Goal: Task Accomplishment & Management: Use online tool/utility

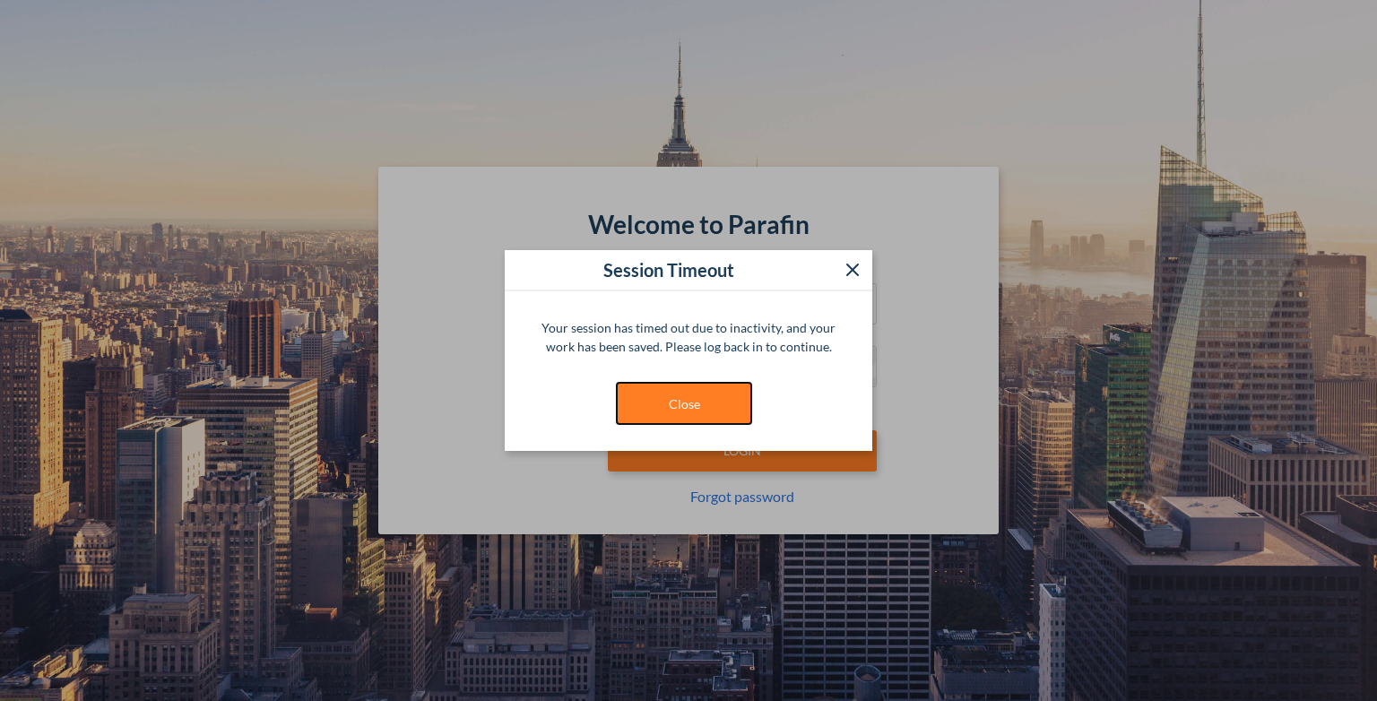
drag, startPoint x: 660, startPoint y: 402, endPoint x: 679, endPoint y: 396, distance: 20.4
click at [660, 402] on button "Close" at bounding box center [684, 403] width 134 height 41
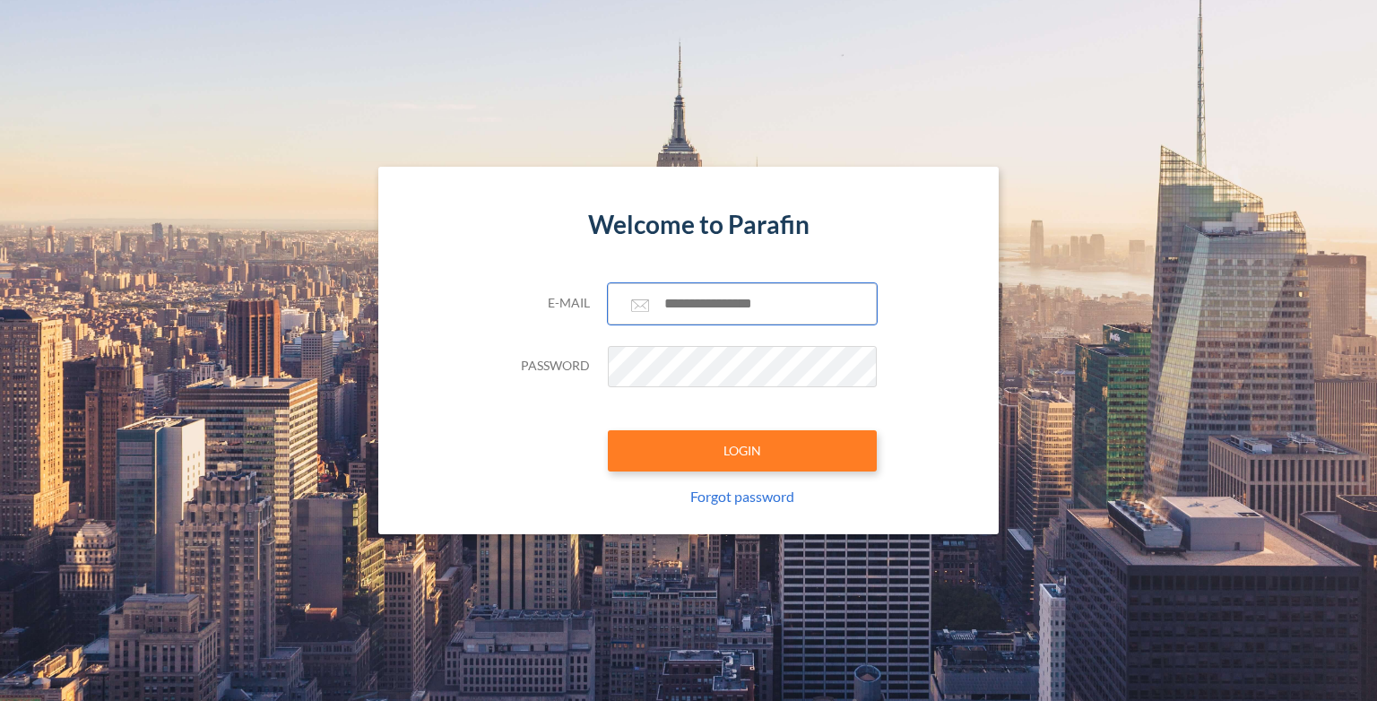
click at [690, 308] on input "text" at bounding box center [742, 303] width 269 height 41
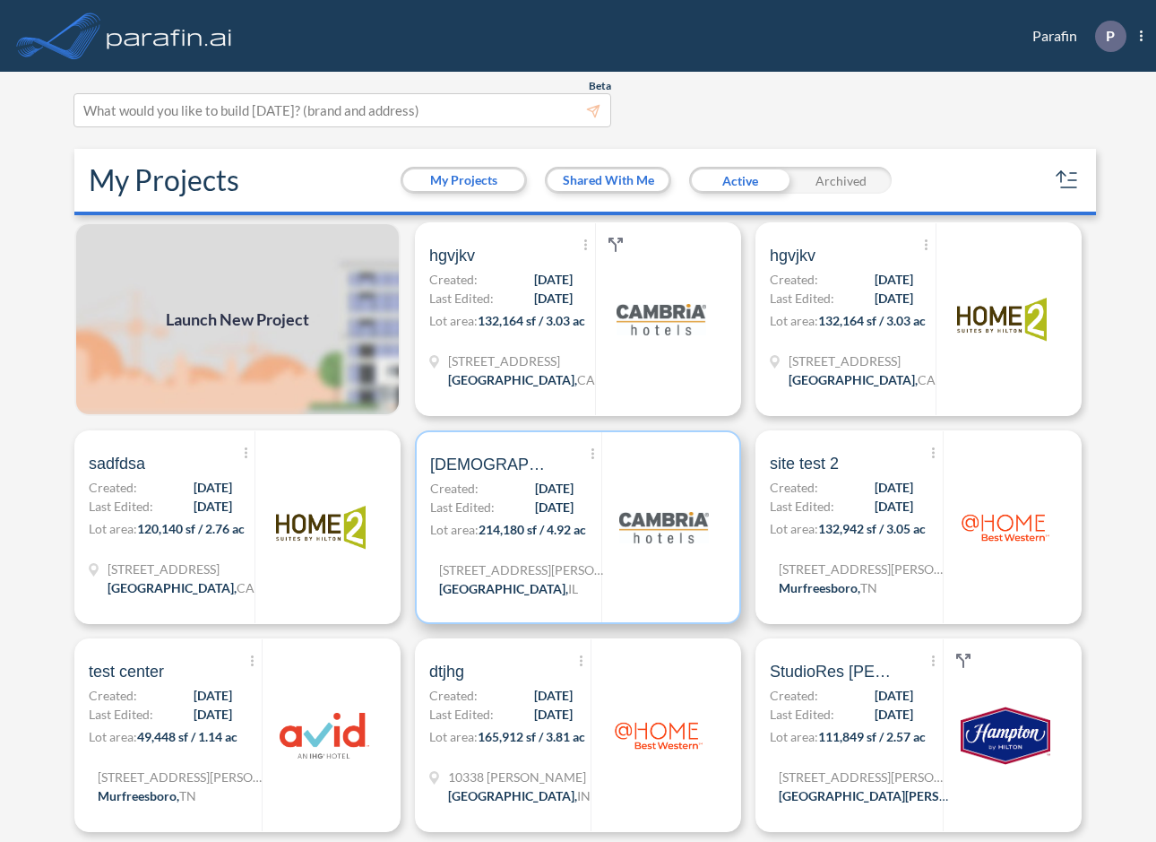
click at [473, 504] on span "Last Edited:" at bounding box center [462, 506] width 65 height 19
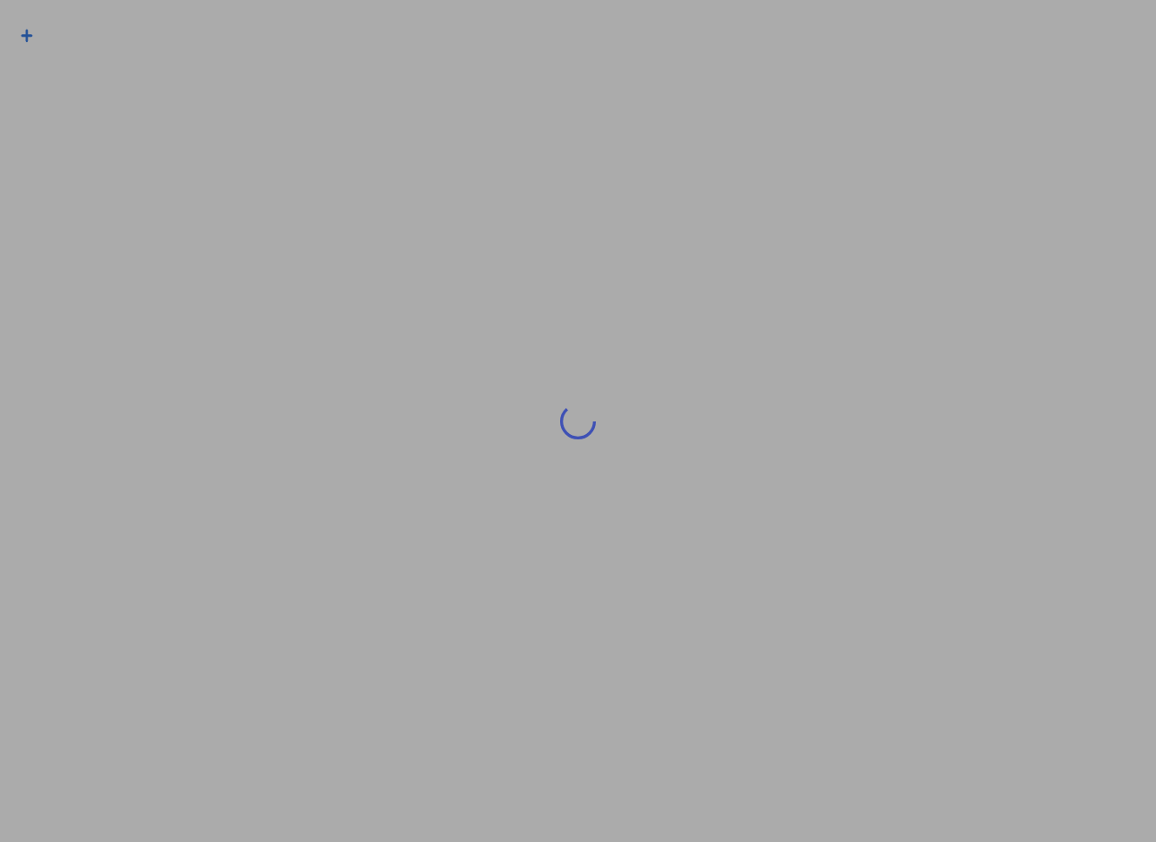
click at [473, 504] on div at bounding box center [578, 421] width 1156 height 842
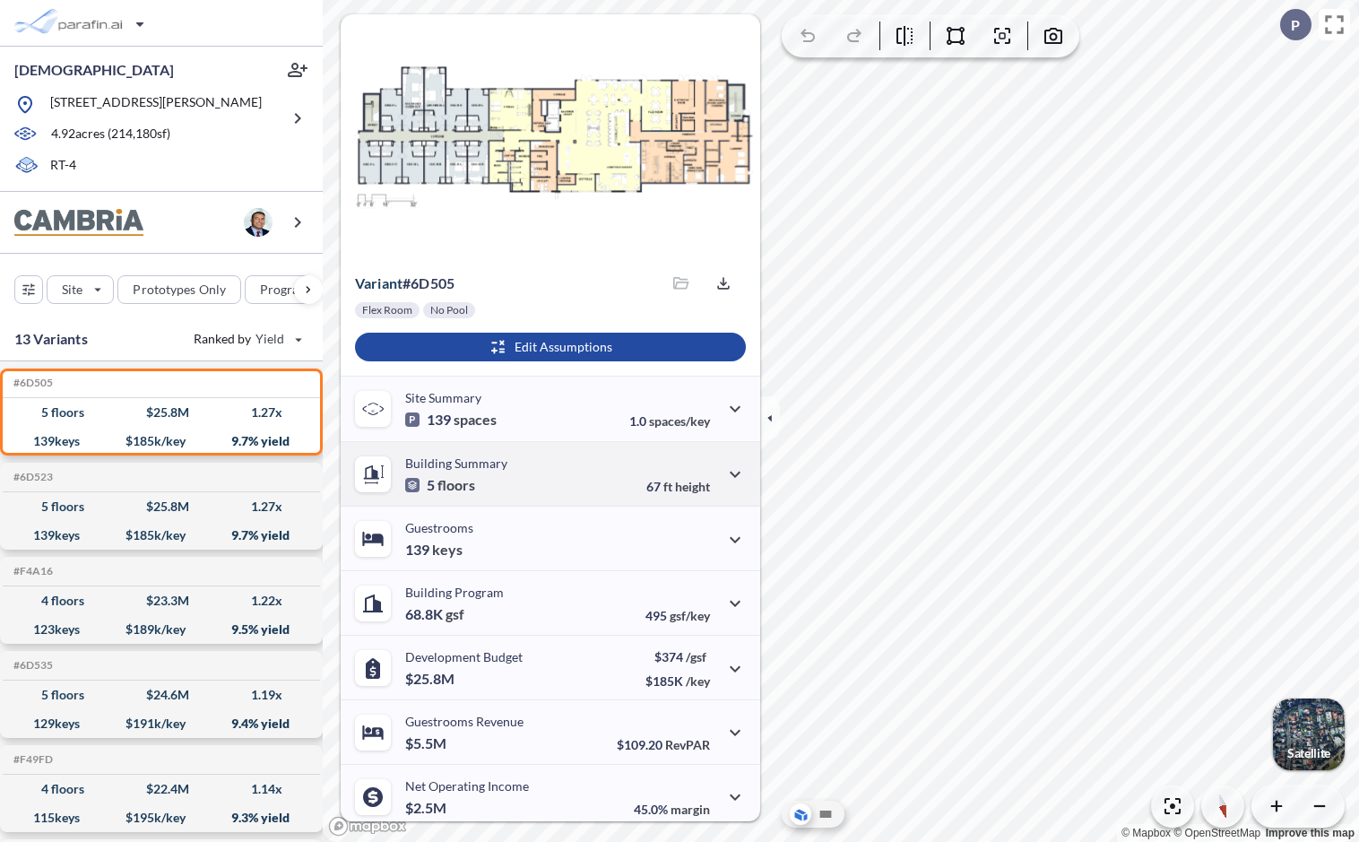
scroll to position [72, 0]
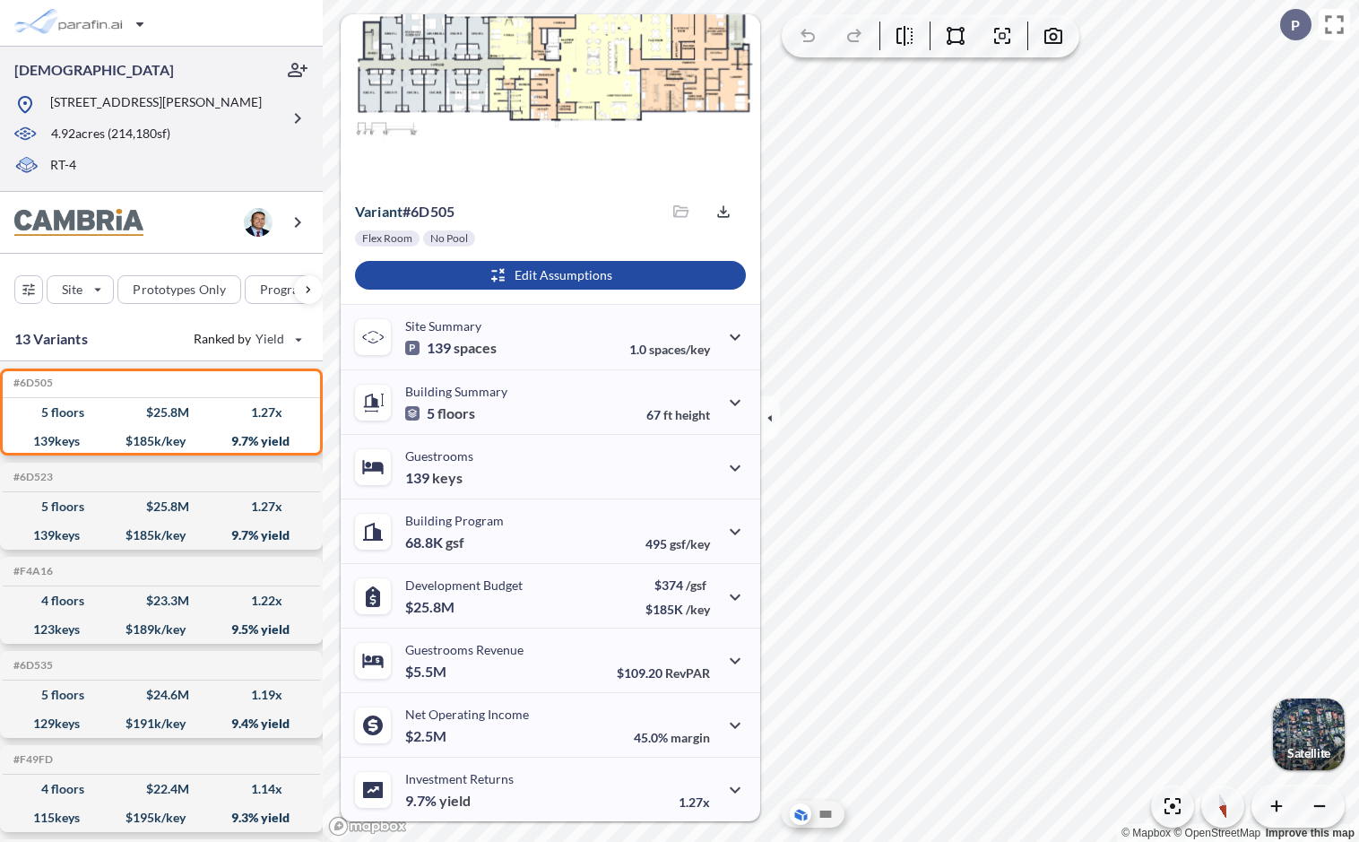
click at [62, 168] on p "RT-4" at bounding box center [63, 166] width 26 height 21
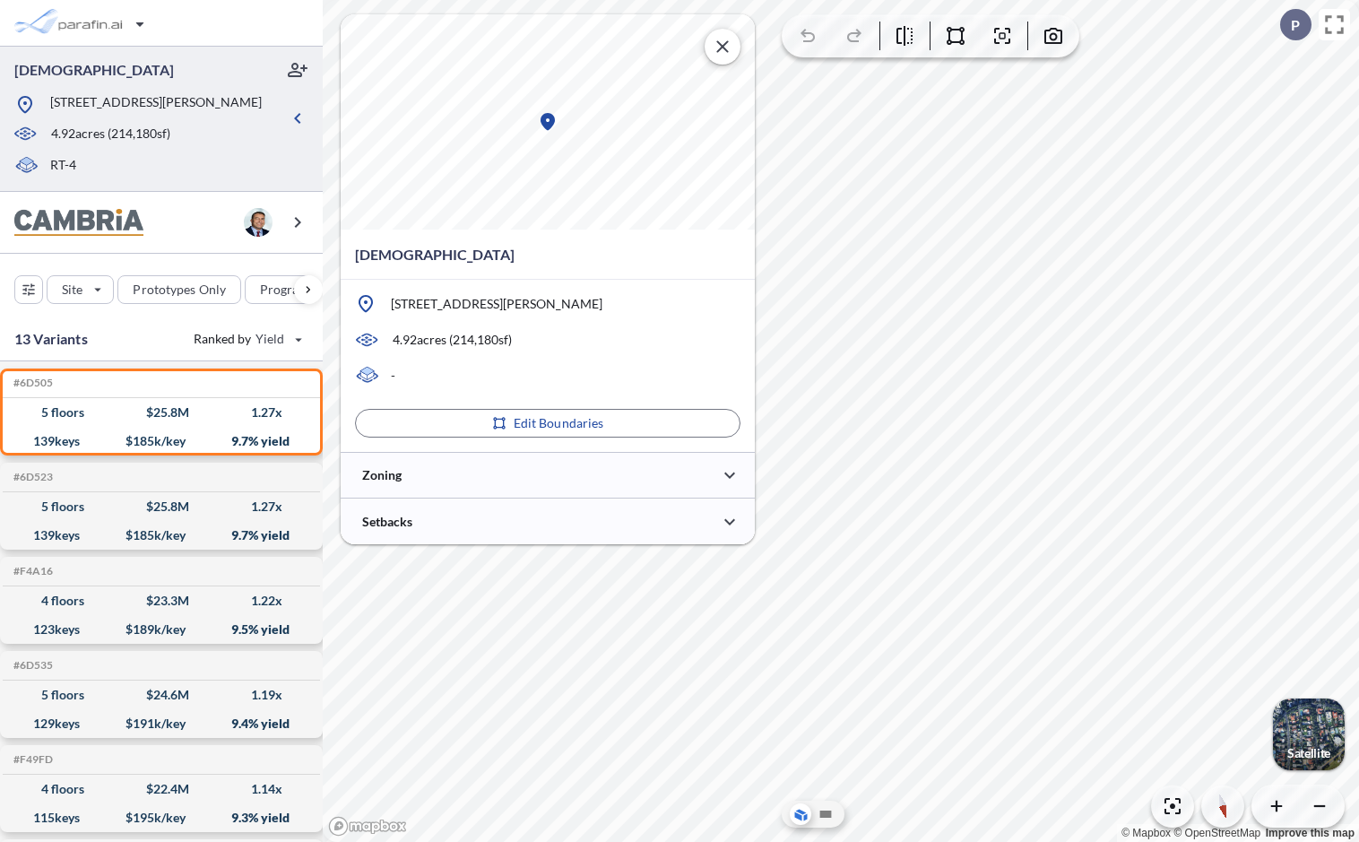
scroll to position [0, 0]
type input "***"
click at [493, 469] on div at bounding box center [548, 475] width 414 height 46
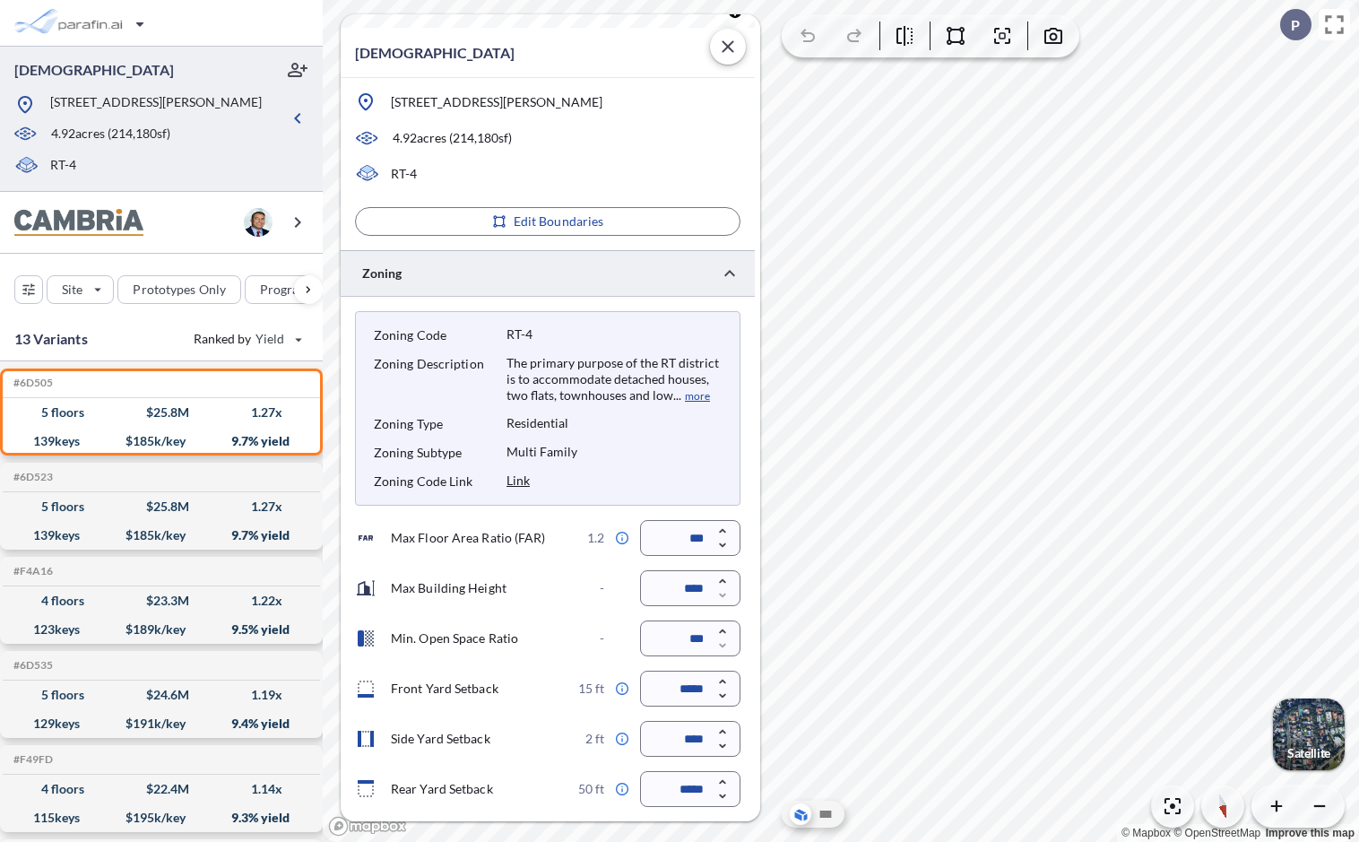
scroll to position [297, 0]
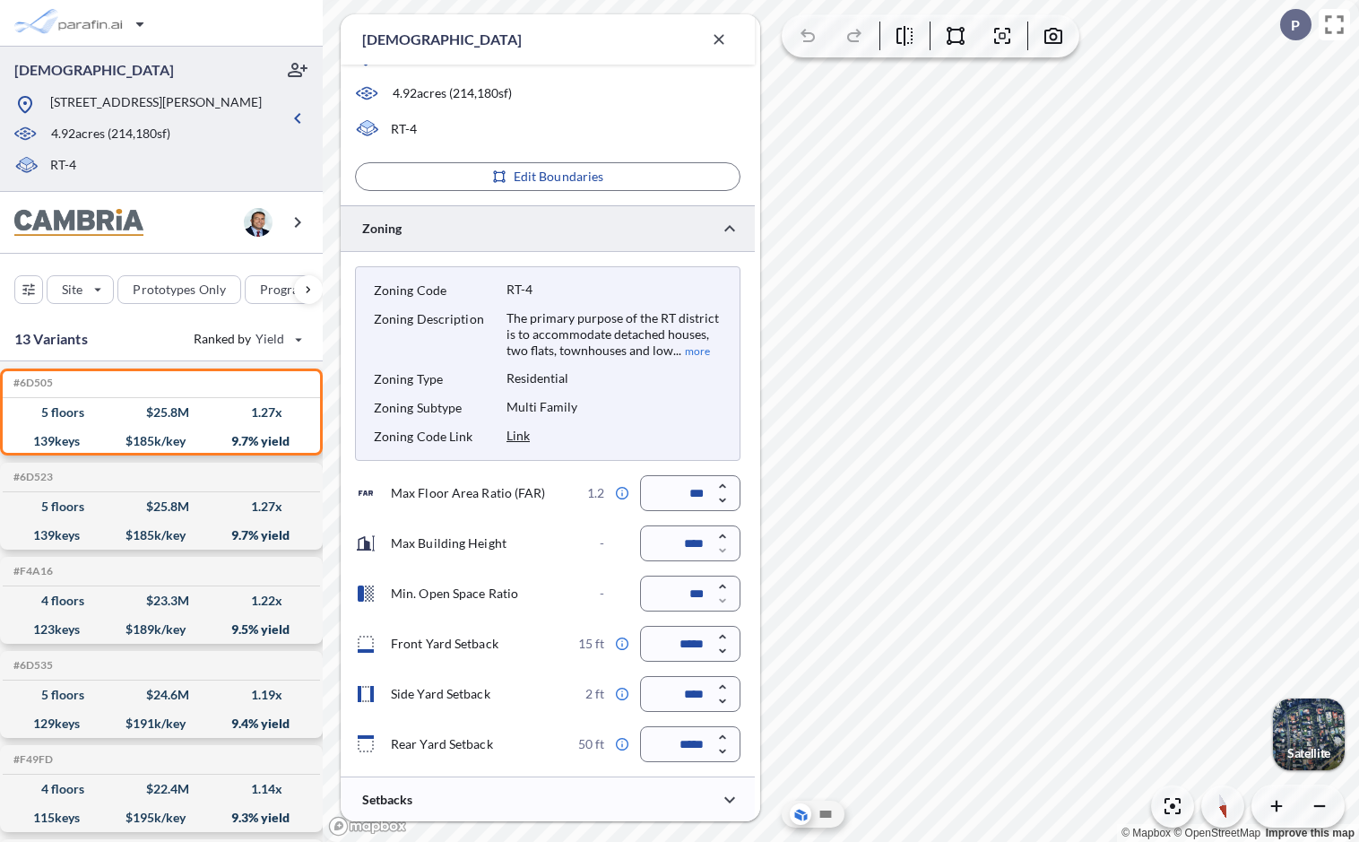
click at [688, 350] on button "more" at bounding box center [695, 351] width 29 height 16
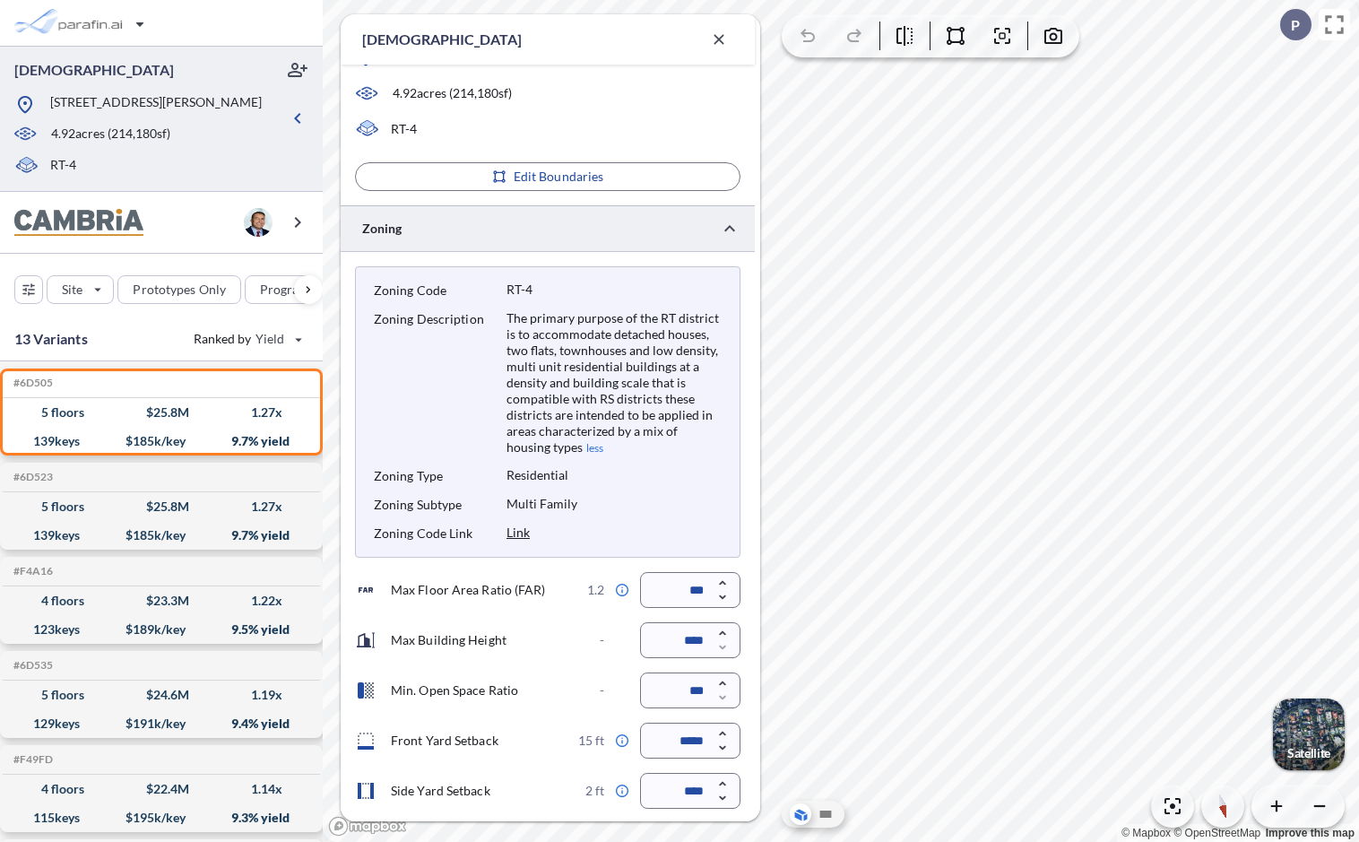
click at [583, 452] on button "less" at bounding box center [593, 448] width 21 height 16
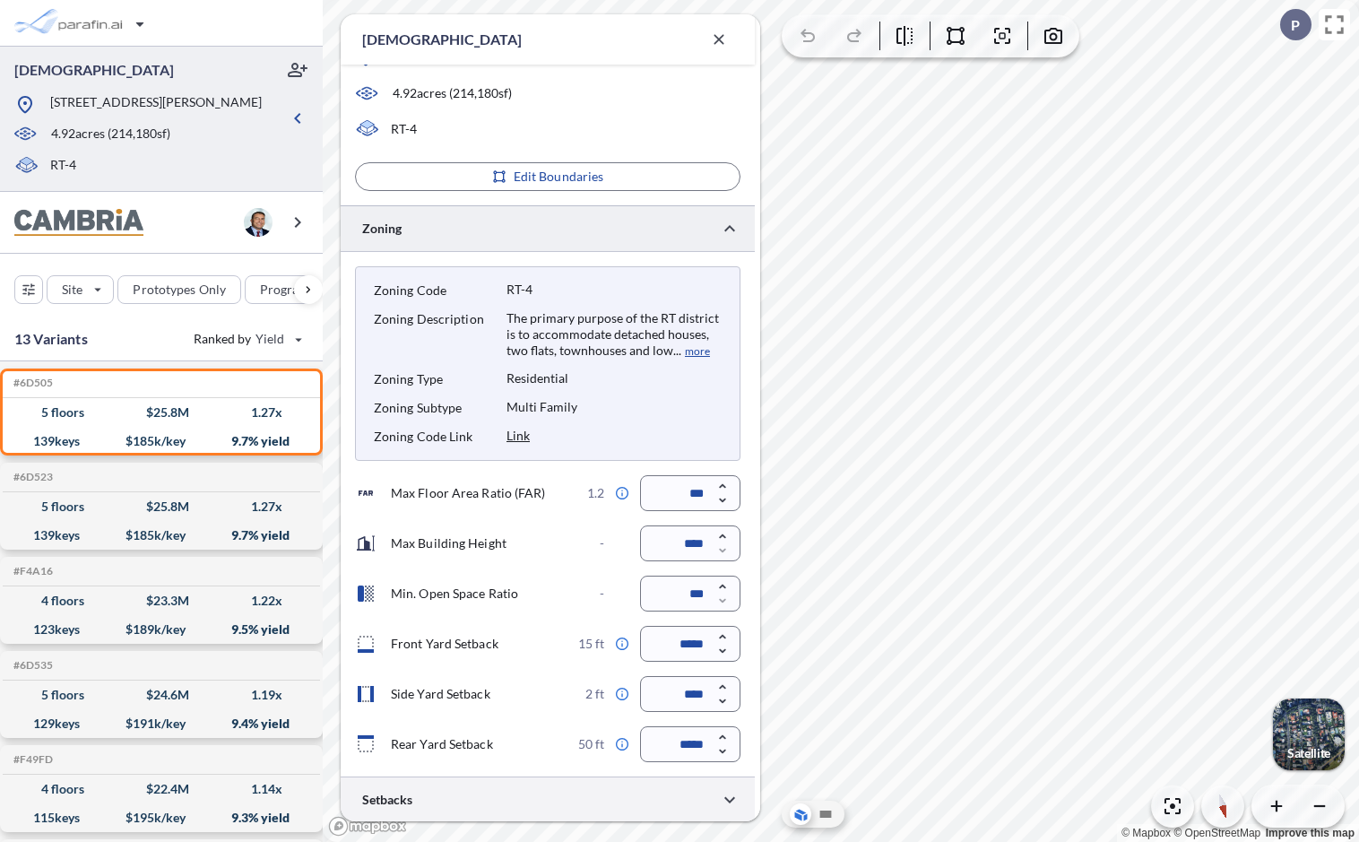
click at [578, 663] on div at bounding box center [548, 799] width 414 height 46
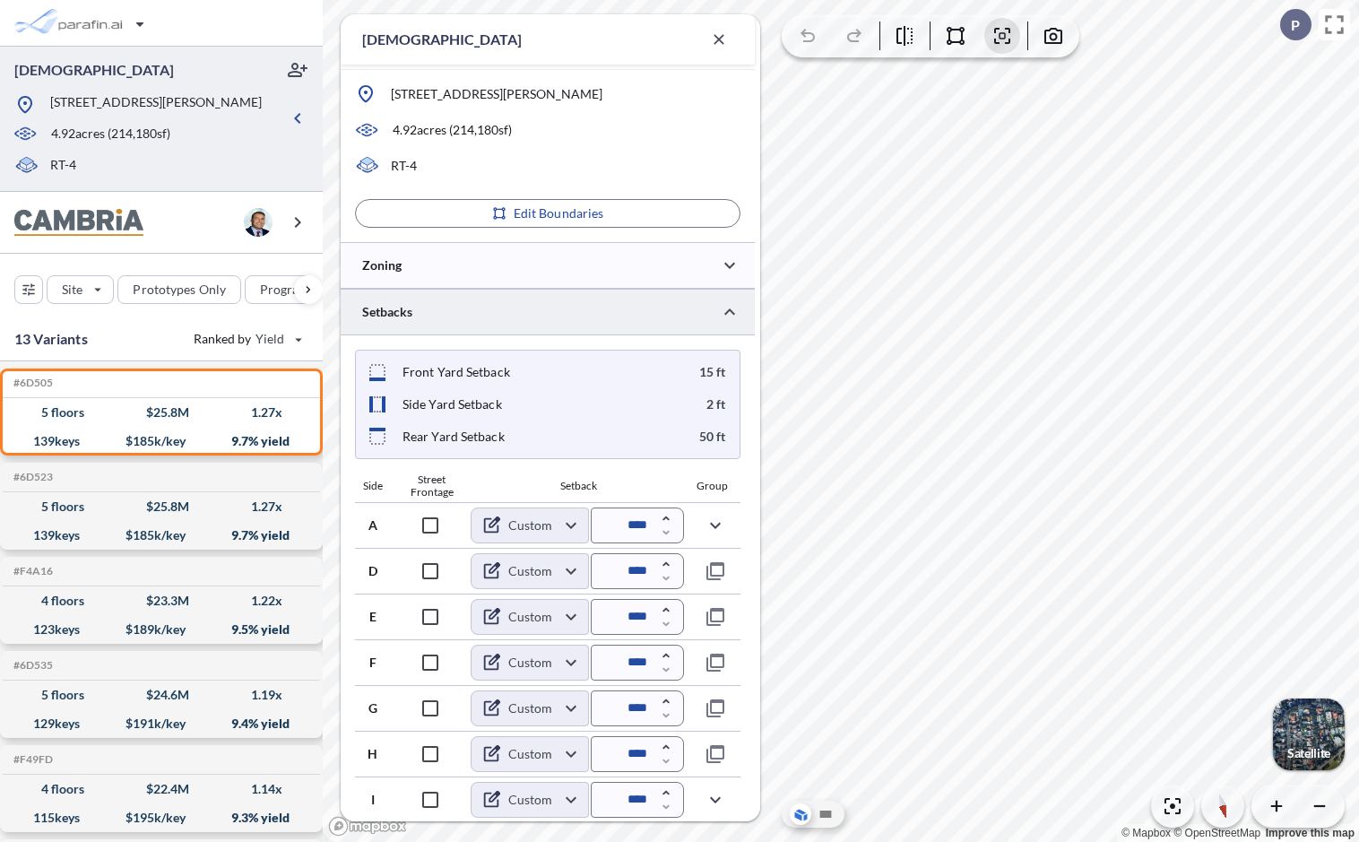
scroll to position [262, 0]
click at [570, 661] on body "dsgfds 4788 N Elston Ave, Chicago, IL 60630 4.92 acres ( 214,180 sf) RT-4 Site …" at bounding box center [679, 421] width 1359 height 842
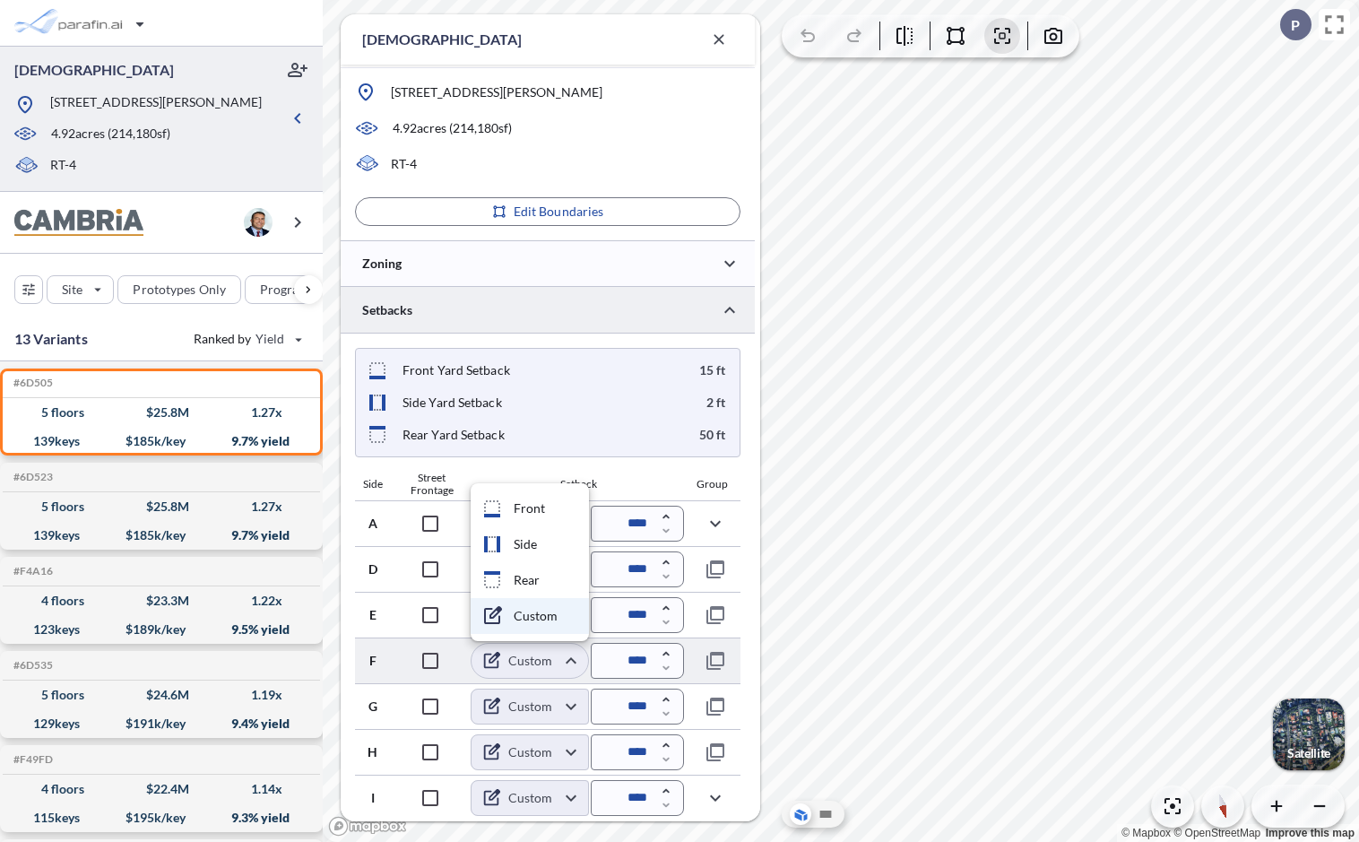
click at [570, 661] on div at bounding box center [679, 421] width 1359 height 842
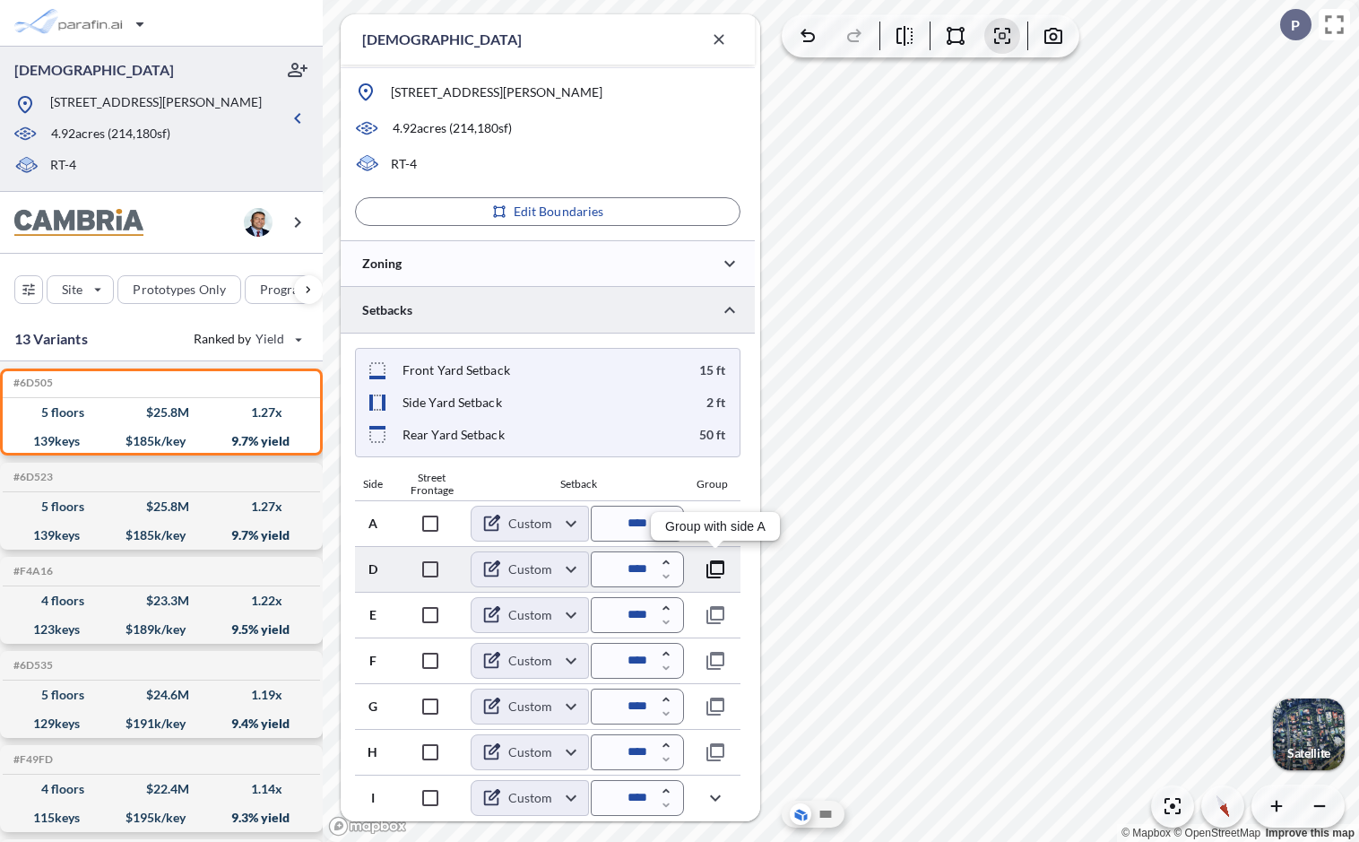
click at [714, 568] on icon "button" at bounding box center [715, 569] width 22 height 22
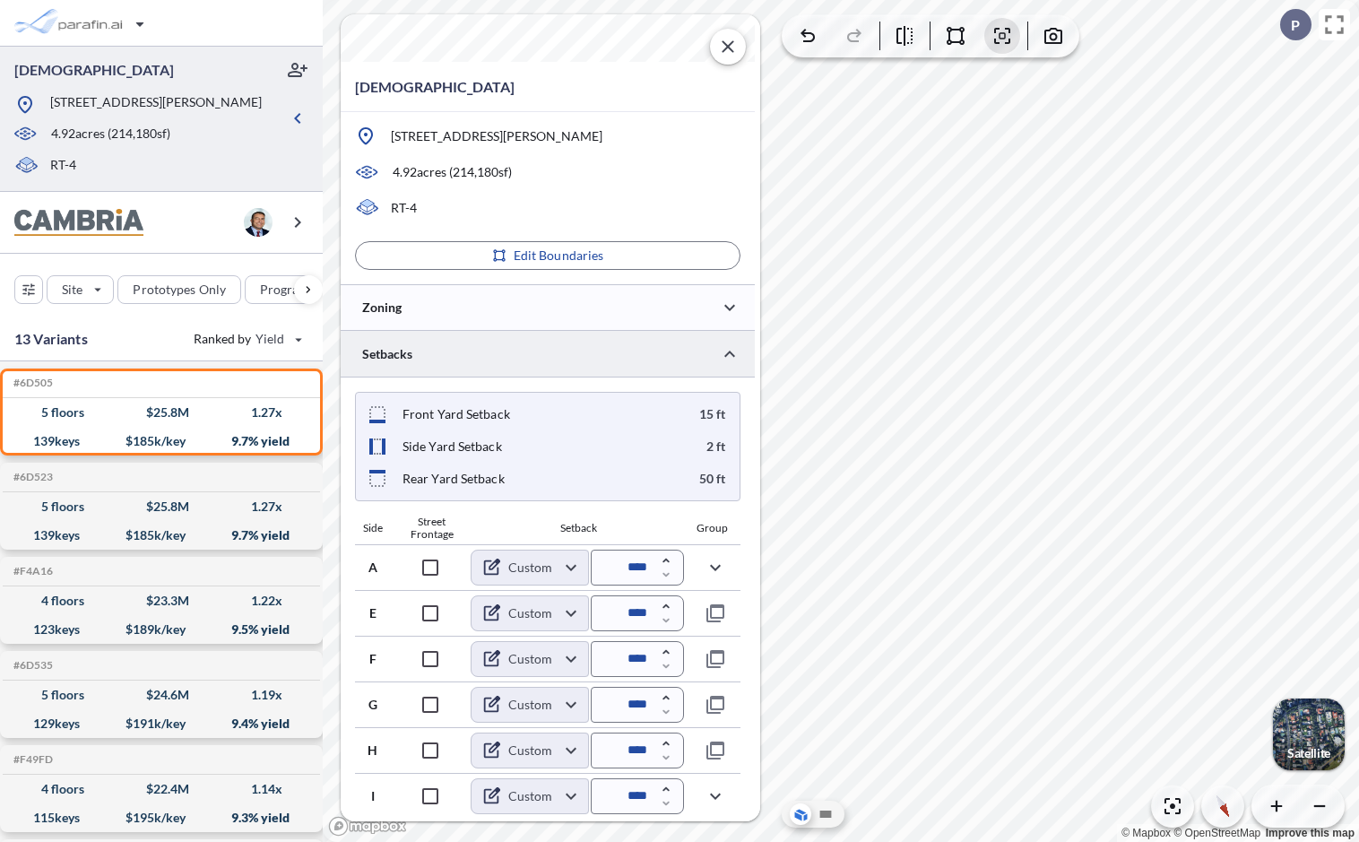
scroll to position [165, 0]
click at [715, 564] on icon "button" at bounding box center [715, 570] width 22 height 22
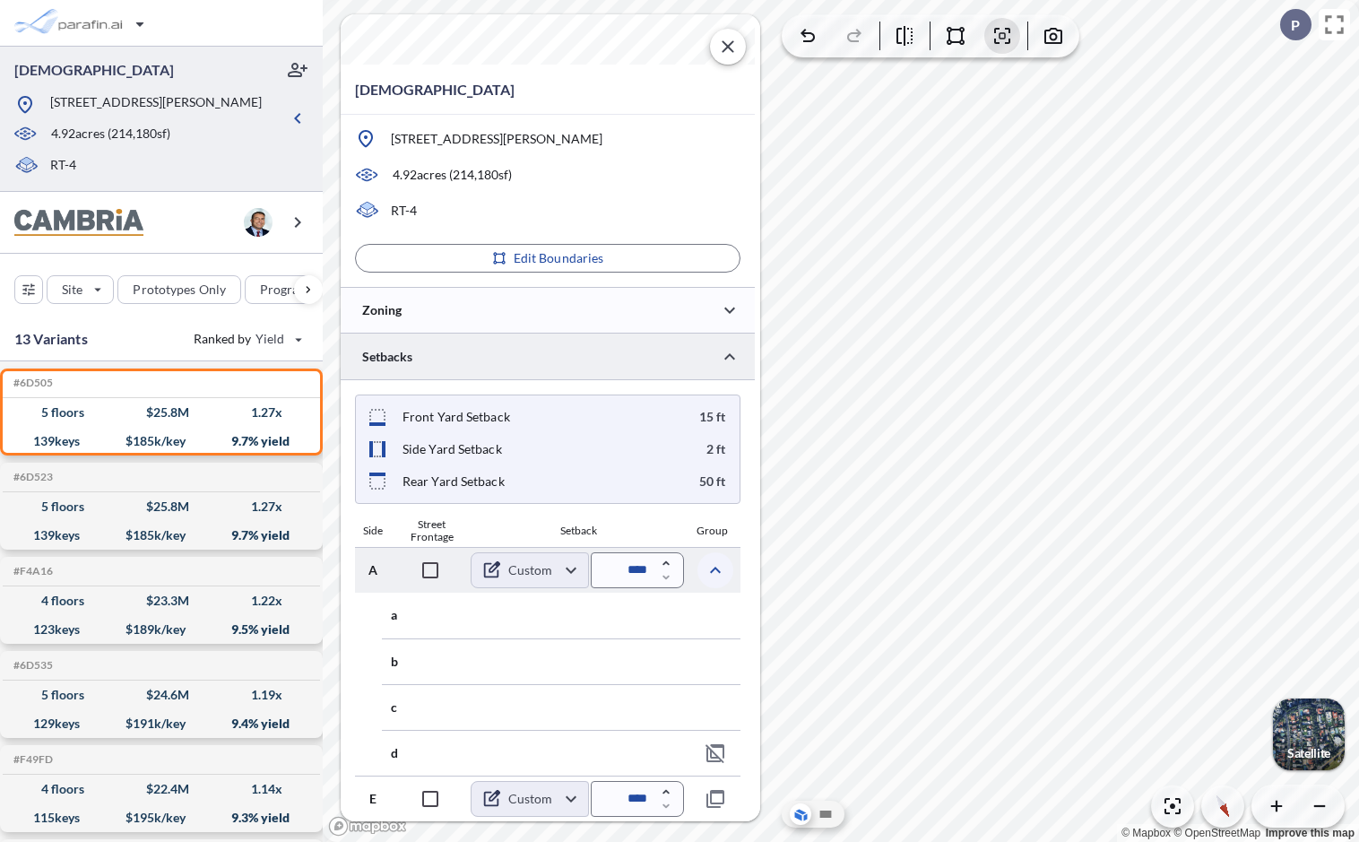
click at [713, 566] on icon "button" at bounding box center [715, 569] width 11 height 6
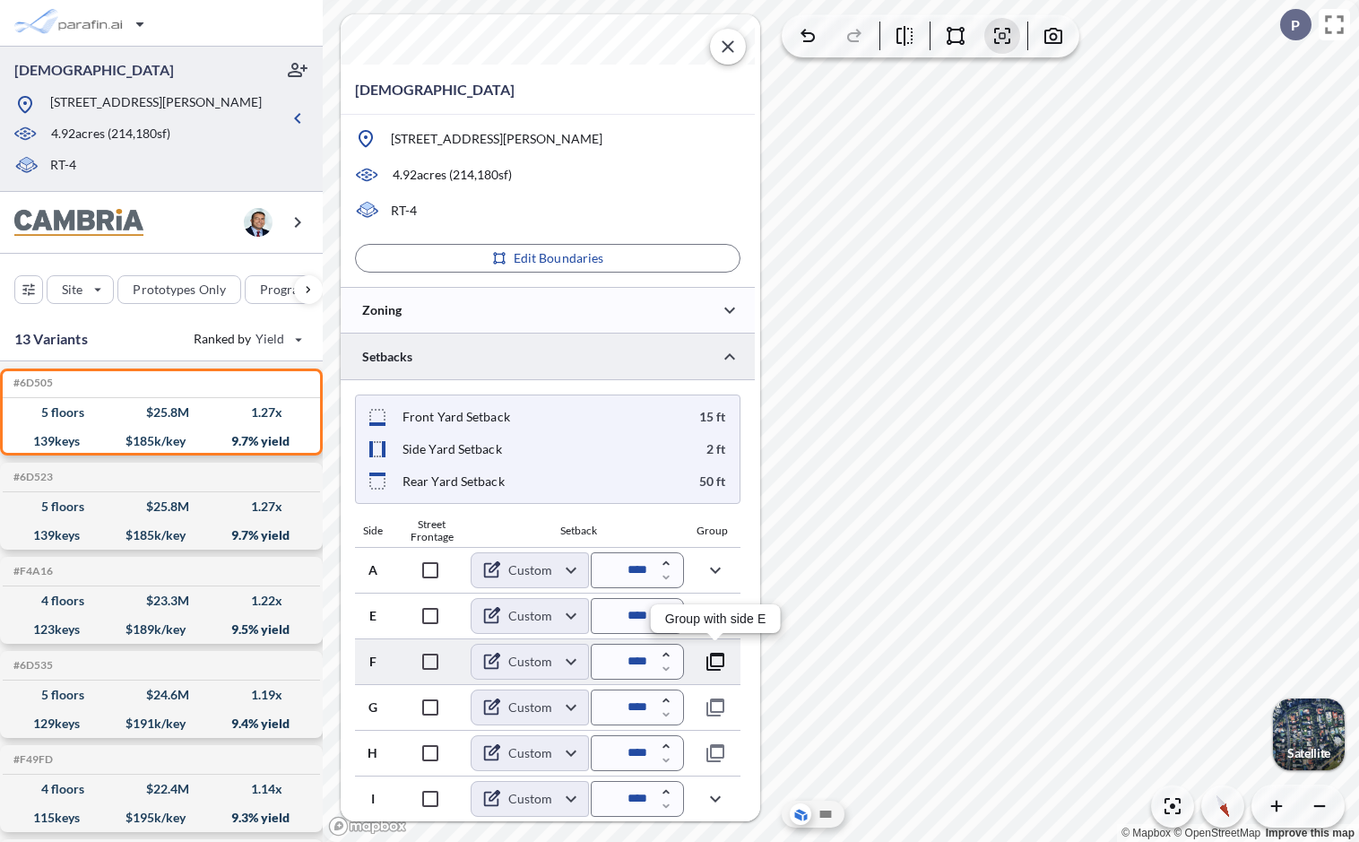
click at [725, 659] on icon "button" at bounding box center [715, 662] width 22 height 22
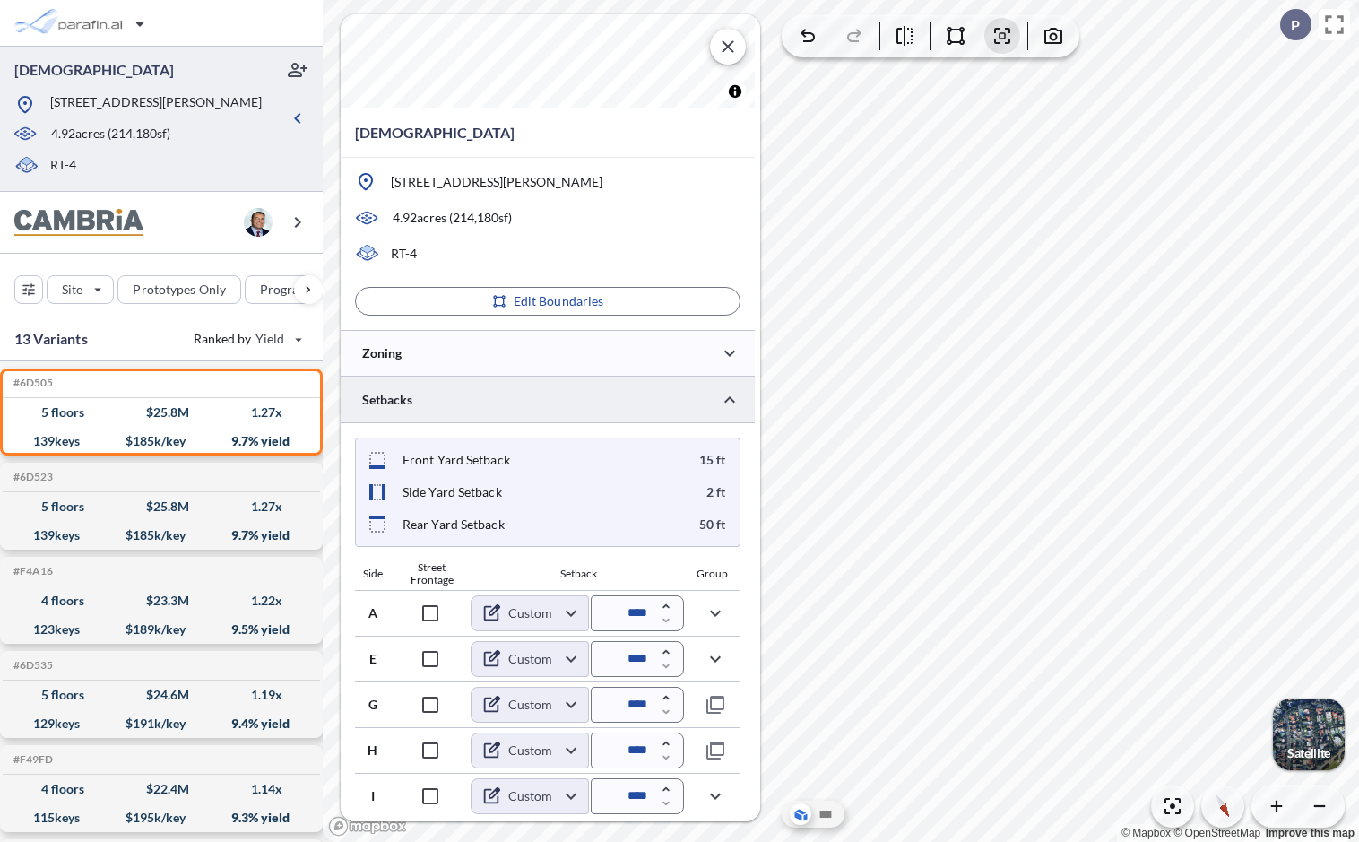
scroll to position [120, 0]
click at [715, 663] on icon "button" at bounding box center [715, 707] width 22 height 22
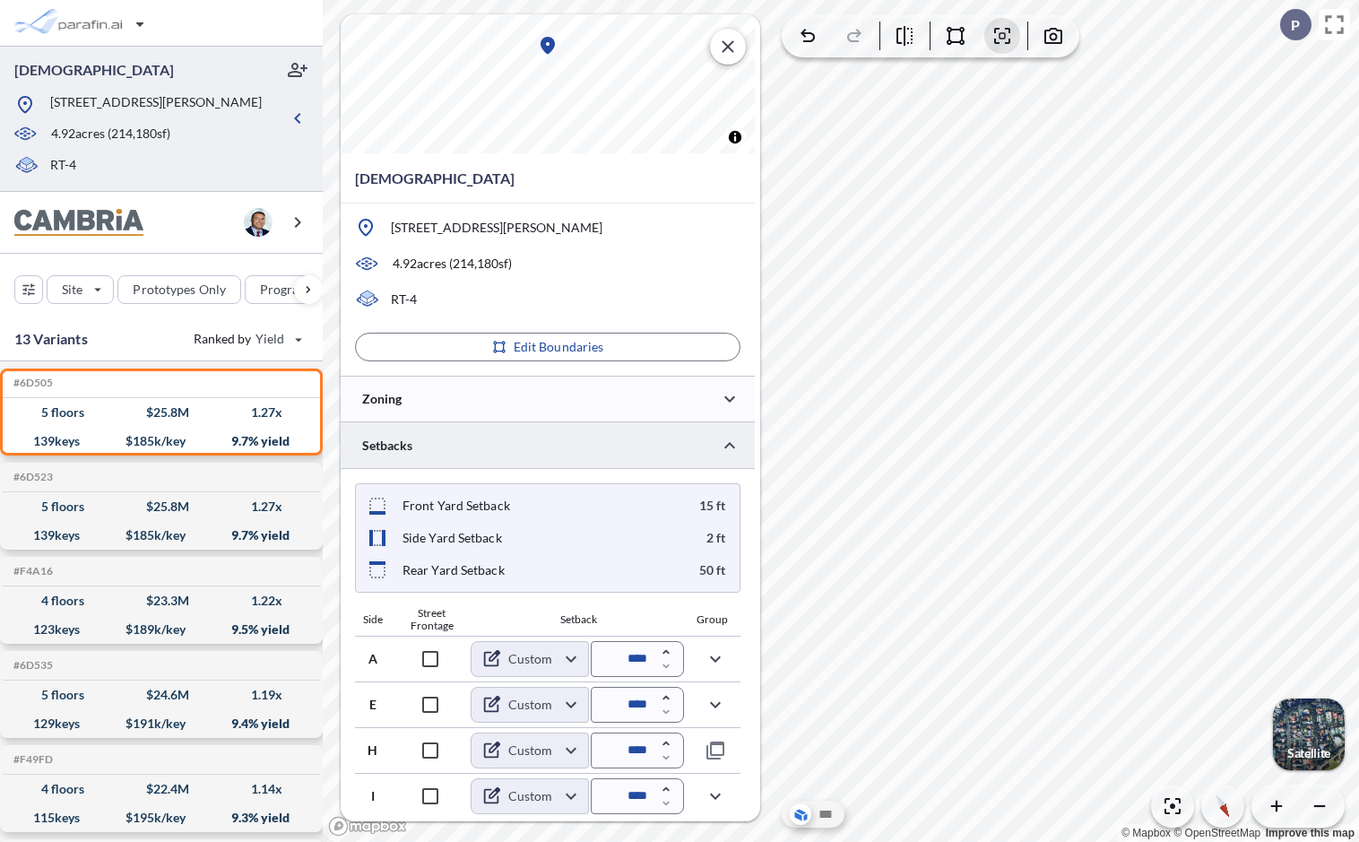
scroll to position [73, 0]
click at [721, 663] on icon "button" at bounding box center [715, 799] width 22 height 22
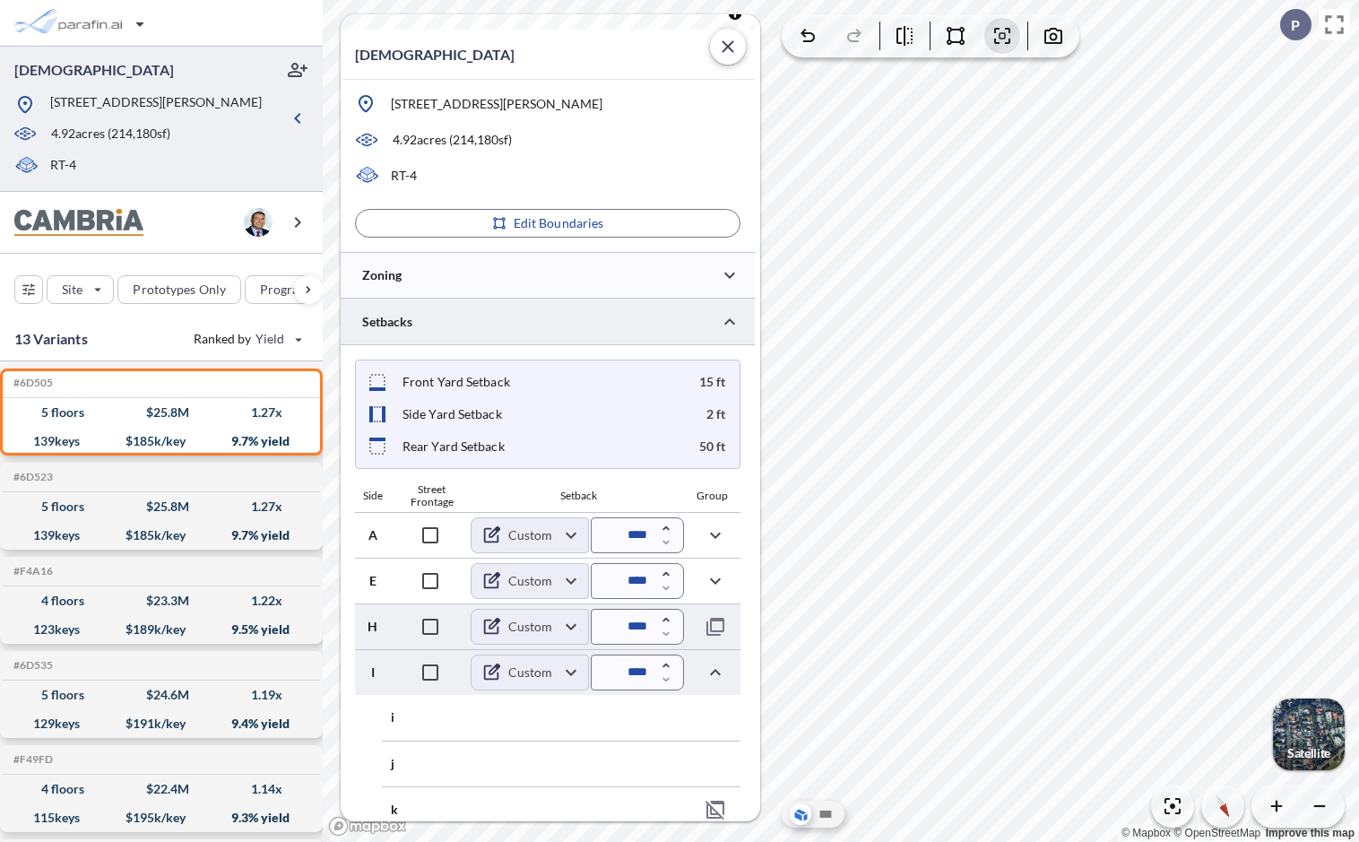
scroll to position [208, 0]
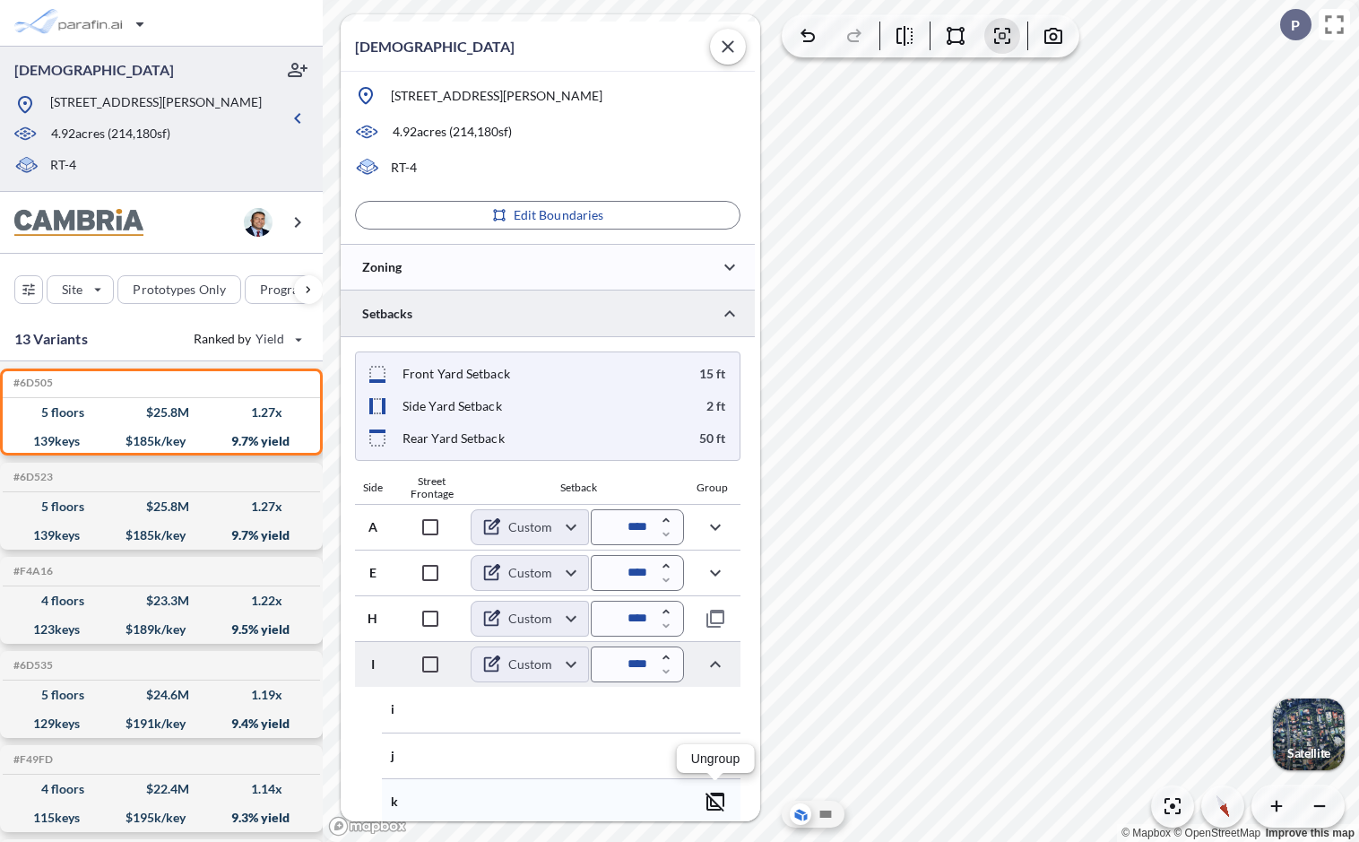
click at [719, 663] on icon "button" at bounding box center [715, 802] width 22 height 22
click at [717, 663] on icon "button" at bounding box center [715, 756] width 22 height 22
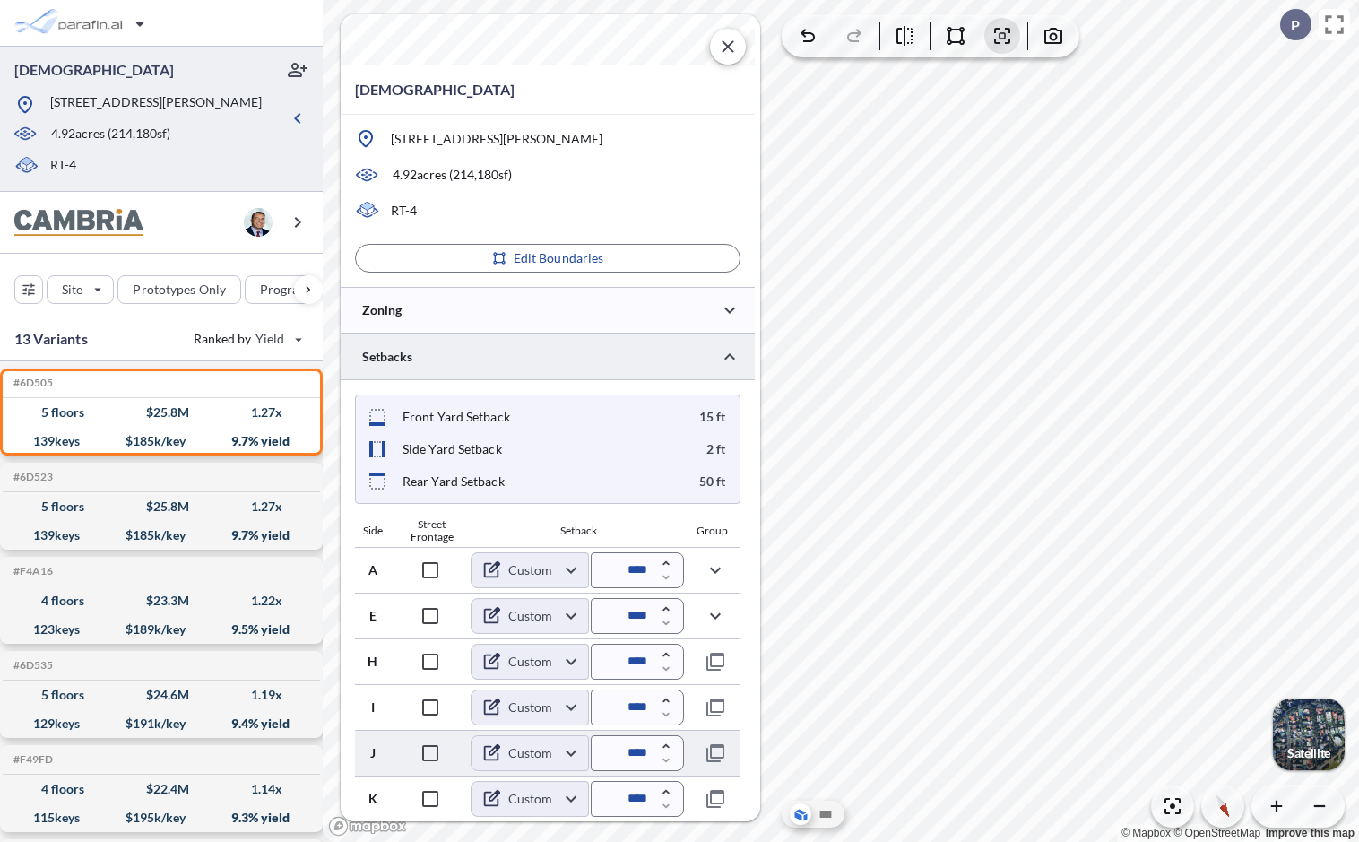
scroll to position [163, 0]
click at [721, 566] on icon "button" at bounding box center [715, 572] width 22 height 22
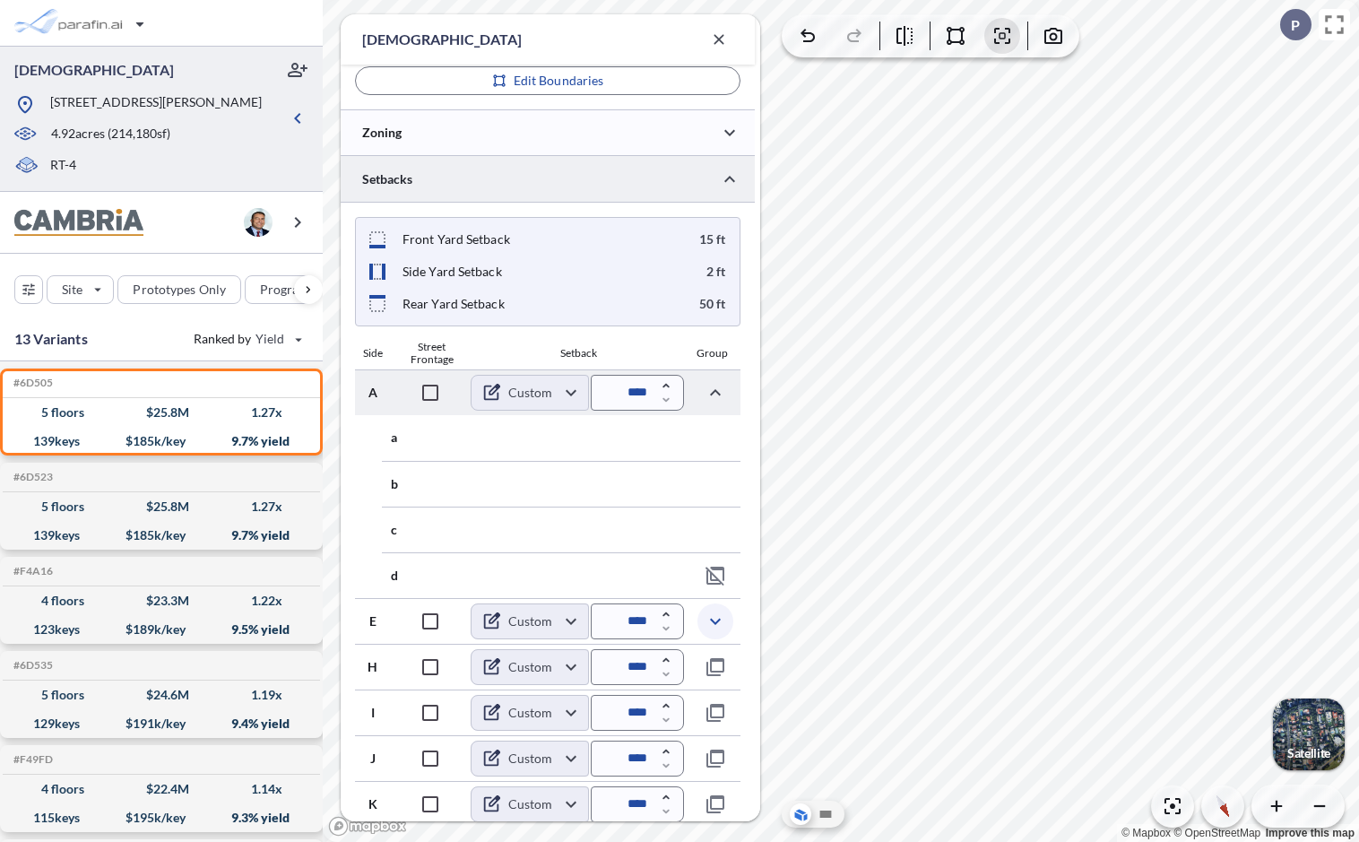
scroll to position [396, 0]
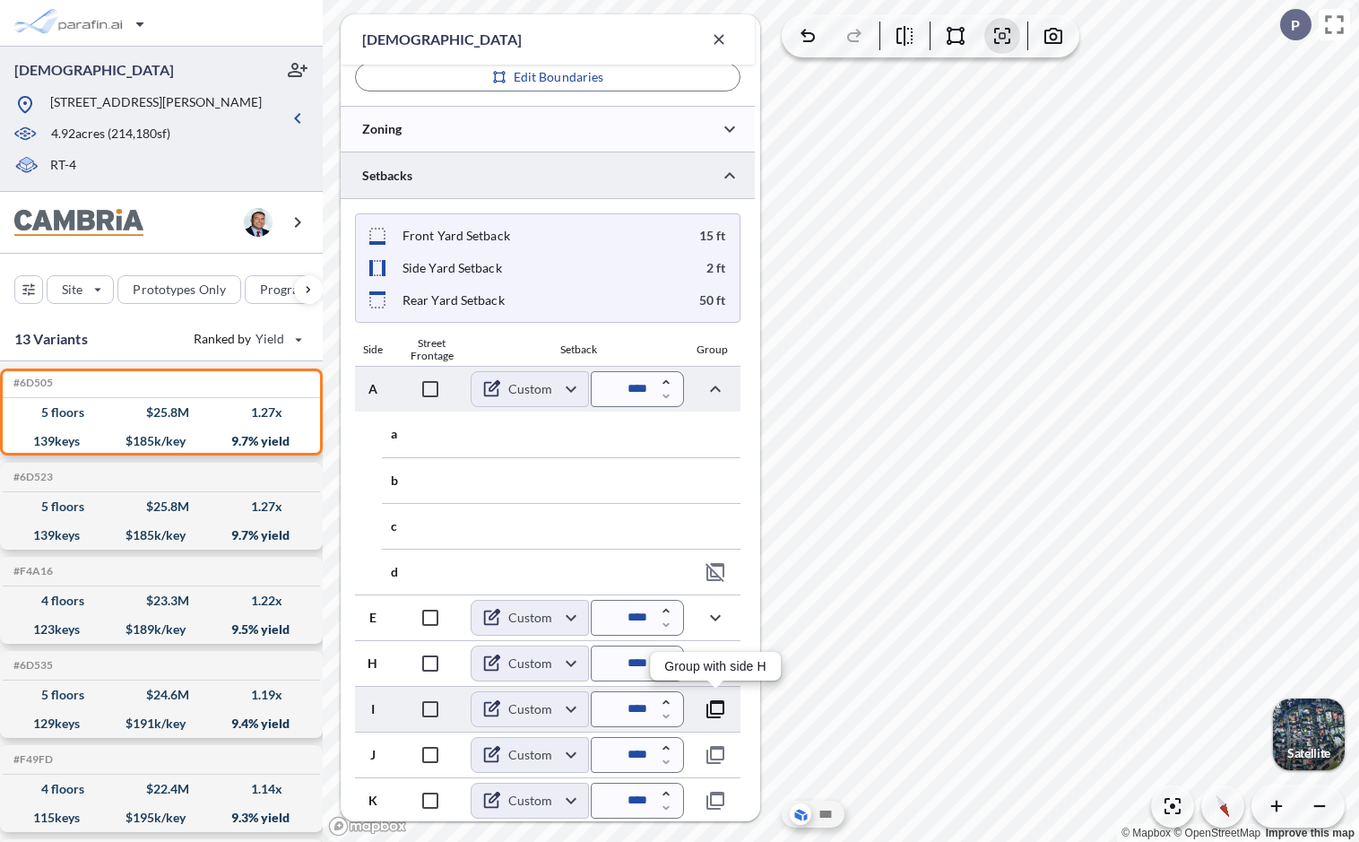
click at [717, 663] on icon "button" at bounding box center [715, 709] width 18 height 18
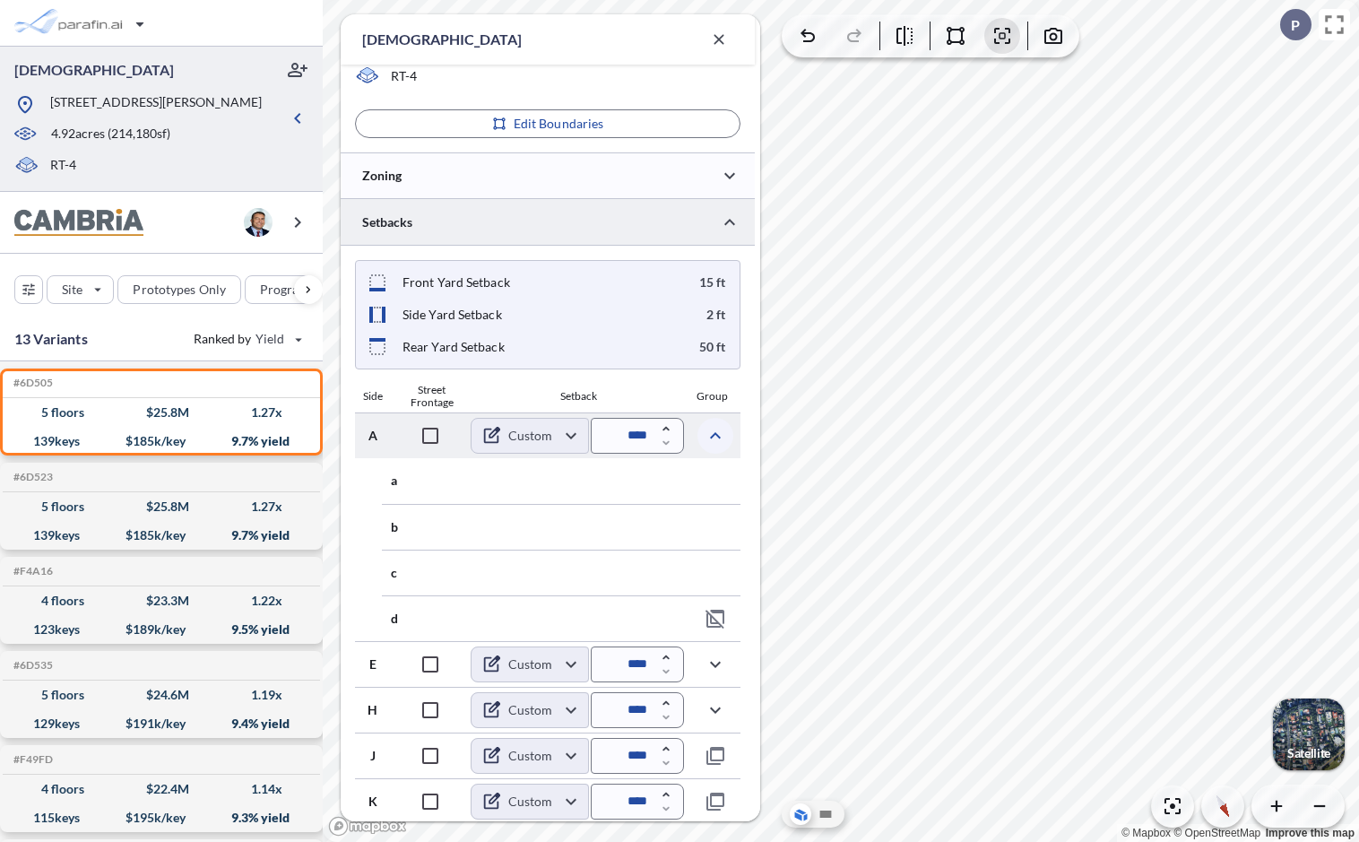
click at [717, 429] on icon "button" at bounding box center [715, 436] width 22 height 22
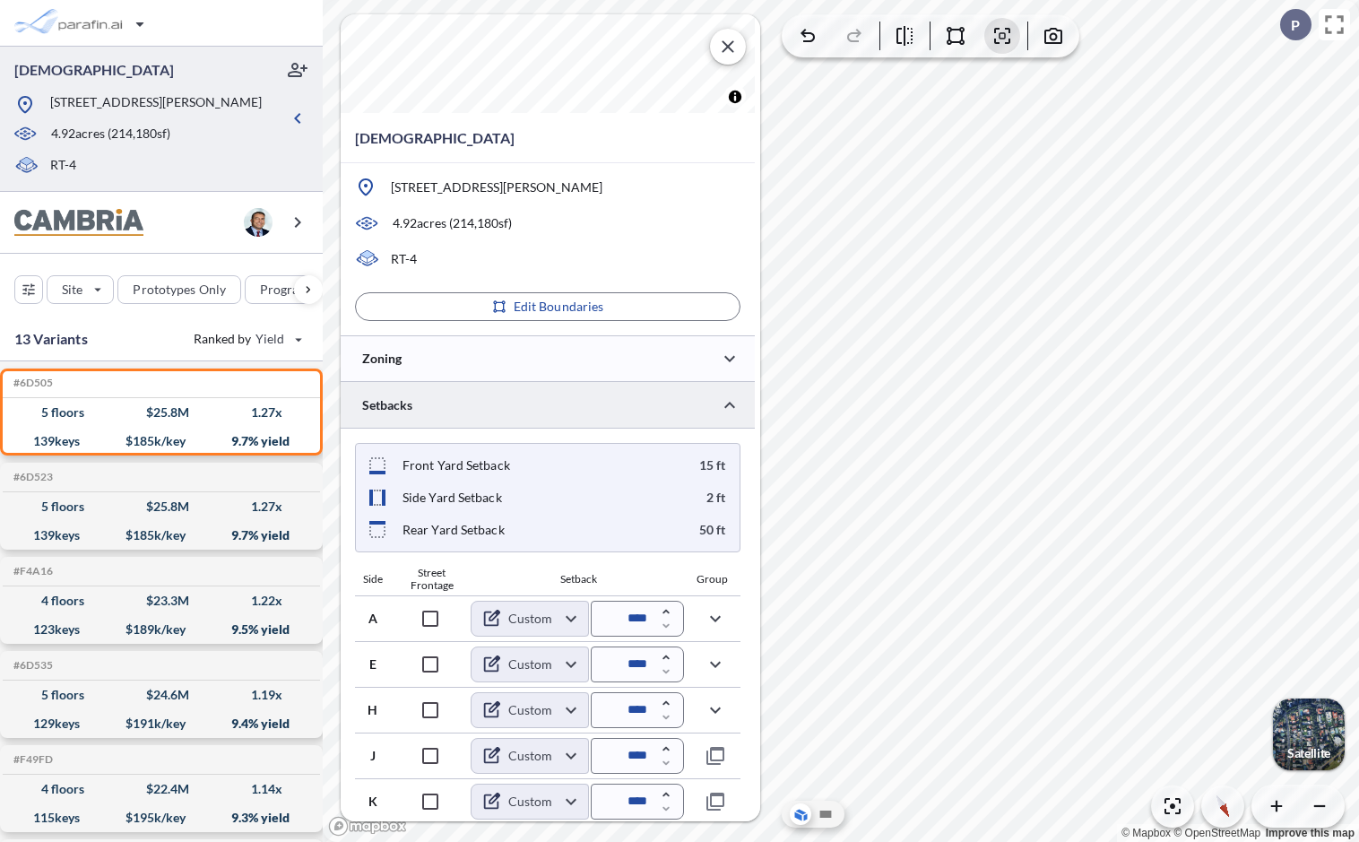
scroll to position [117, 0]
click at [568, 613] on body "dsgfds 4788 N Elston Ave, Chicago, IL 60630 4.92 acres ( 214,180 sf) RT-4 Site …" at bounding box center [679, 421] width 1359 height 842
click at [568, 613] on div at bounding box center [679, 421] width 1359 height 842
click at [576, 613] on body "dsgfds 4788 N Elston Ave, Chicago, IL 60630 4.92 acres ( 214,180 sf) RT-4 Site …" at bounding box center [679, 421] width 1359 height 842
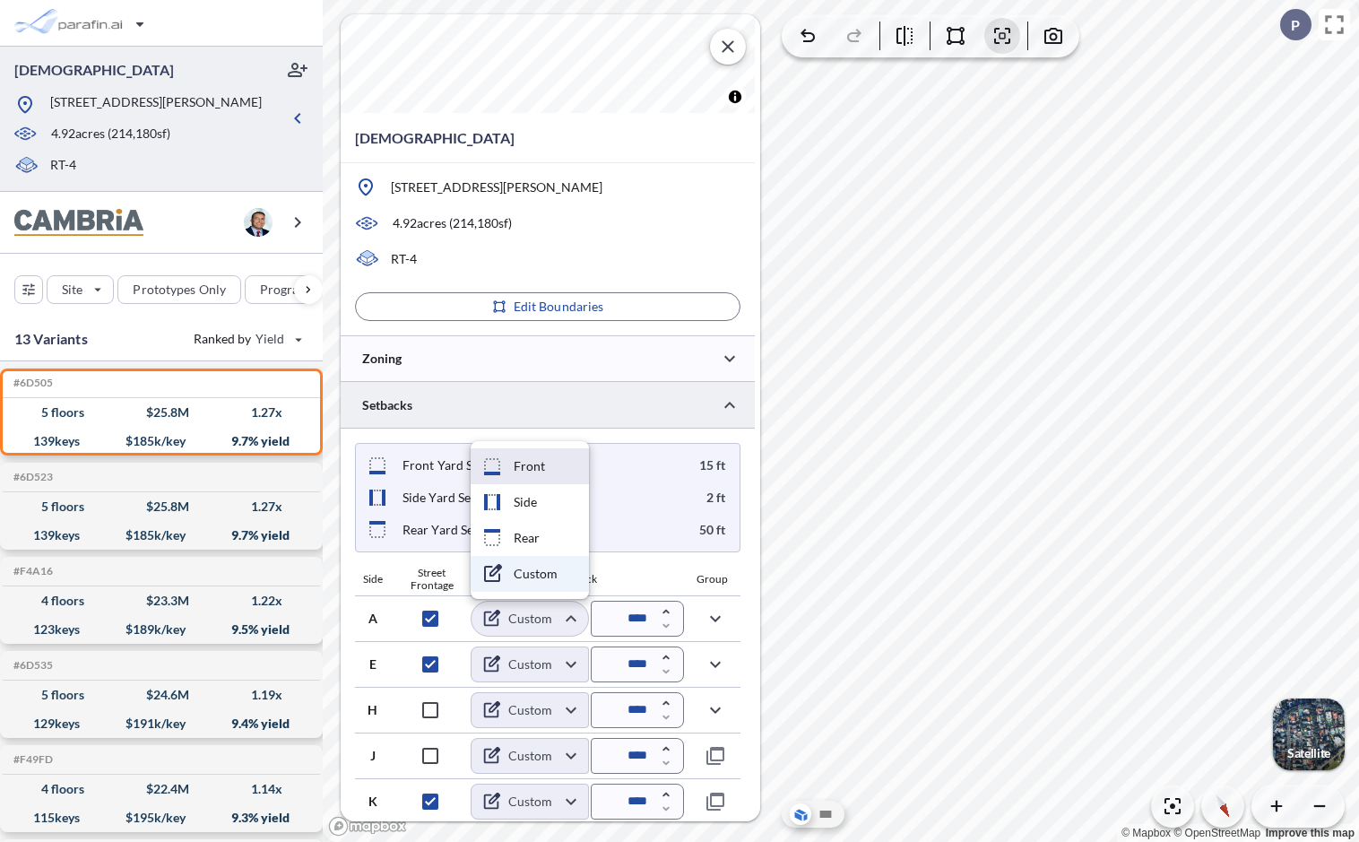
click at [547, 471] on li "Front" at bounding box center [530, 466] width 118 height 36
type input "*****"
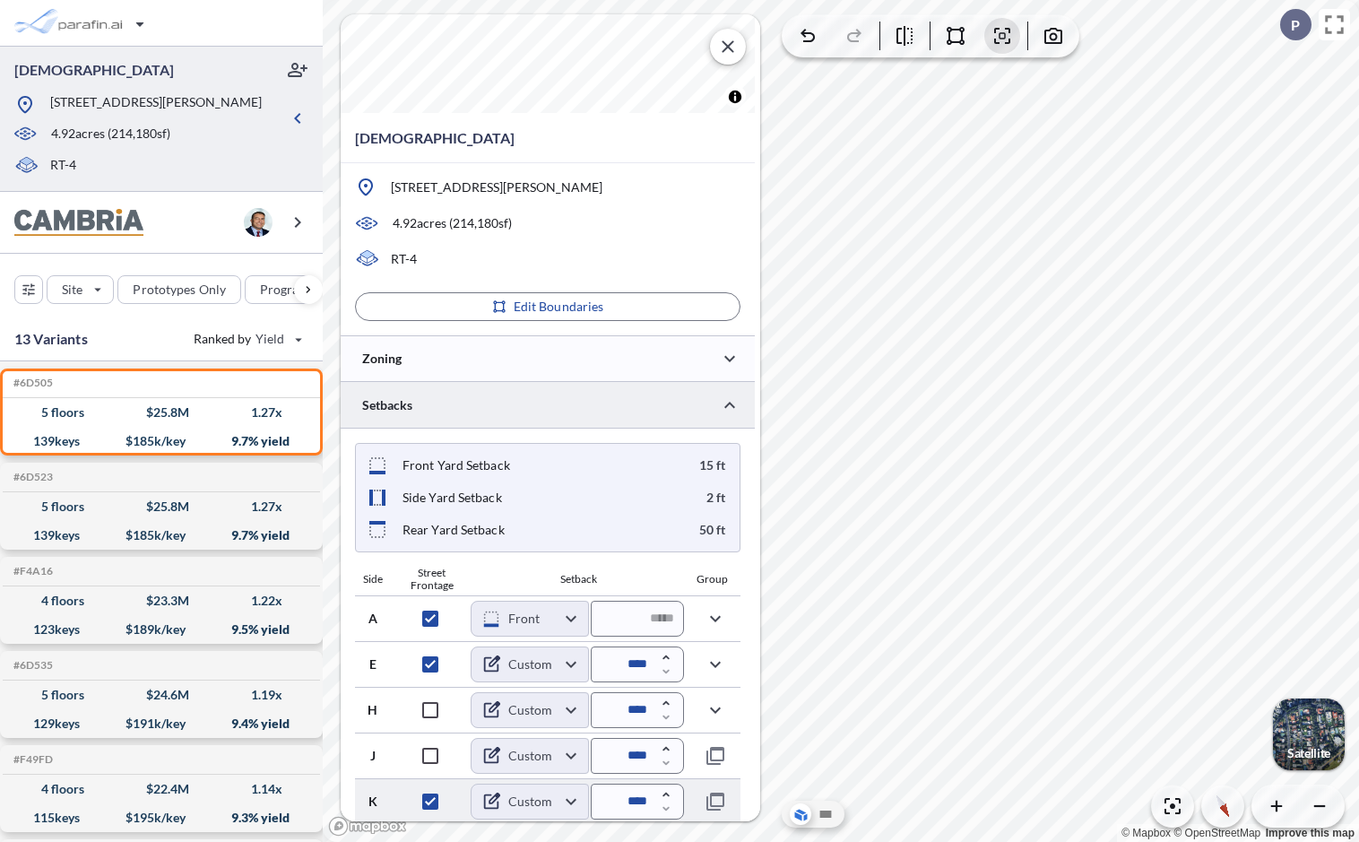
click at [553, 663] on body "dsgfds 4788 N Elston Ave, Chicago, IL 60630 4.92 acres ( 214,180 sf) RT-4 Site …" at bounding box center [679, 421] width 1359 height 842
click at [529, 645] on li "Front" at bounding box center [530, 649] width 118 height 36
type input "*****"
click at [574, 663] on body "dsgfds 4788 N Elston Ave, Chicago, IL 60630 4.92 acres ( 214,180 sf) RT-4 Site …" at bounding box center [679, 421] width 1359 height 842
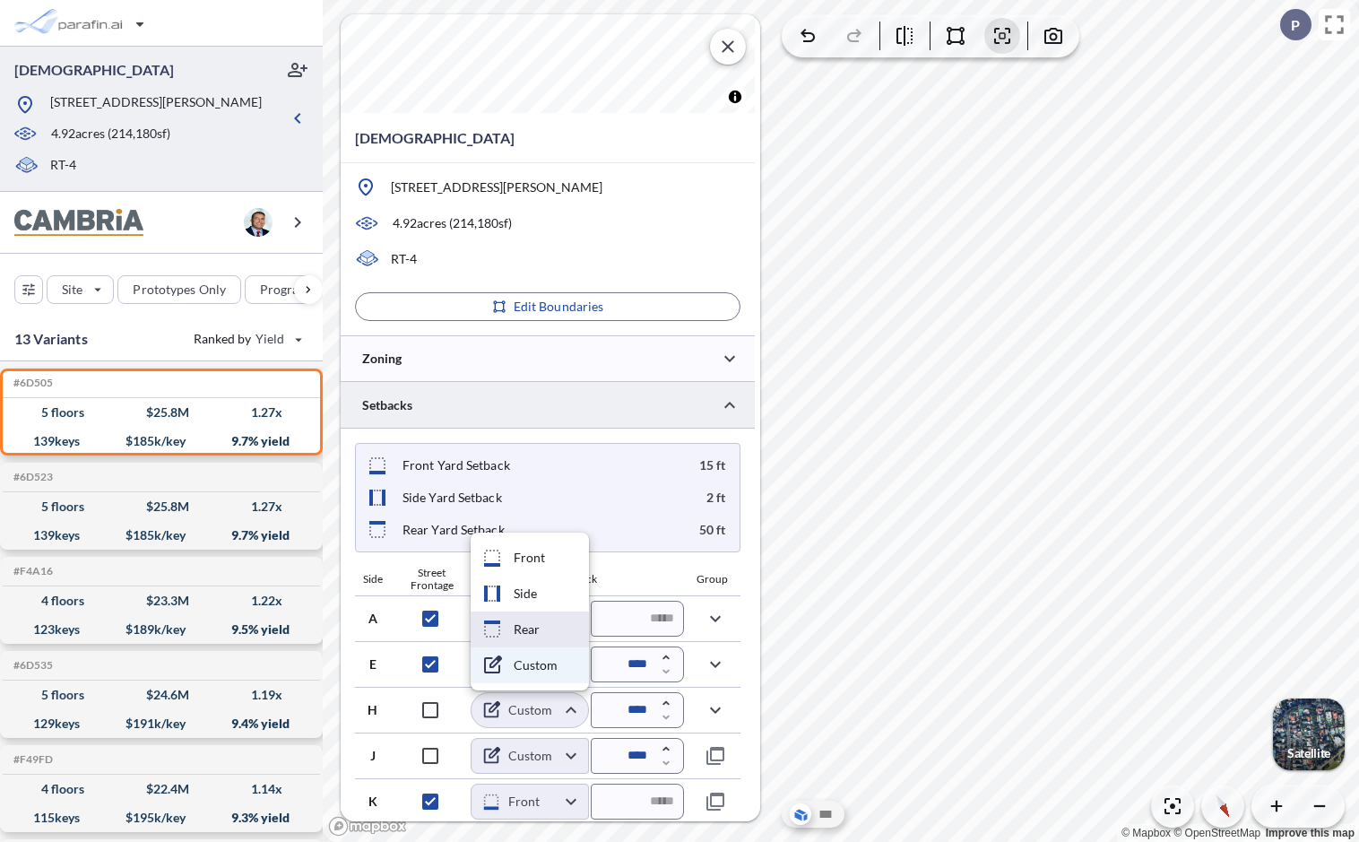
click at [553, 624] on li "Rear" at bounding box center [530, 629] width 118 height 36
type input "****"
type input "*****"
click at [576, 660] on body "dsgfds 4788 N Elston Ave, Chicago, IL 60630 4.92 acres ( 214,180 sf) RT-4 Site …" at bounding box center [679, 421] width 1359 height 842
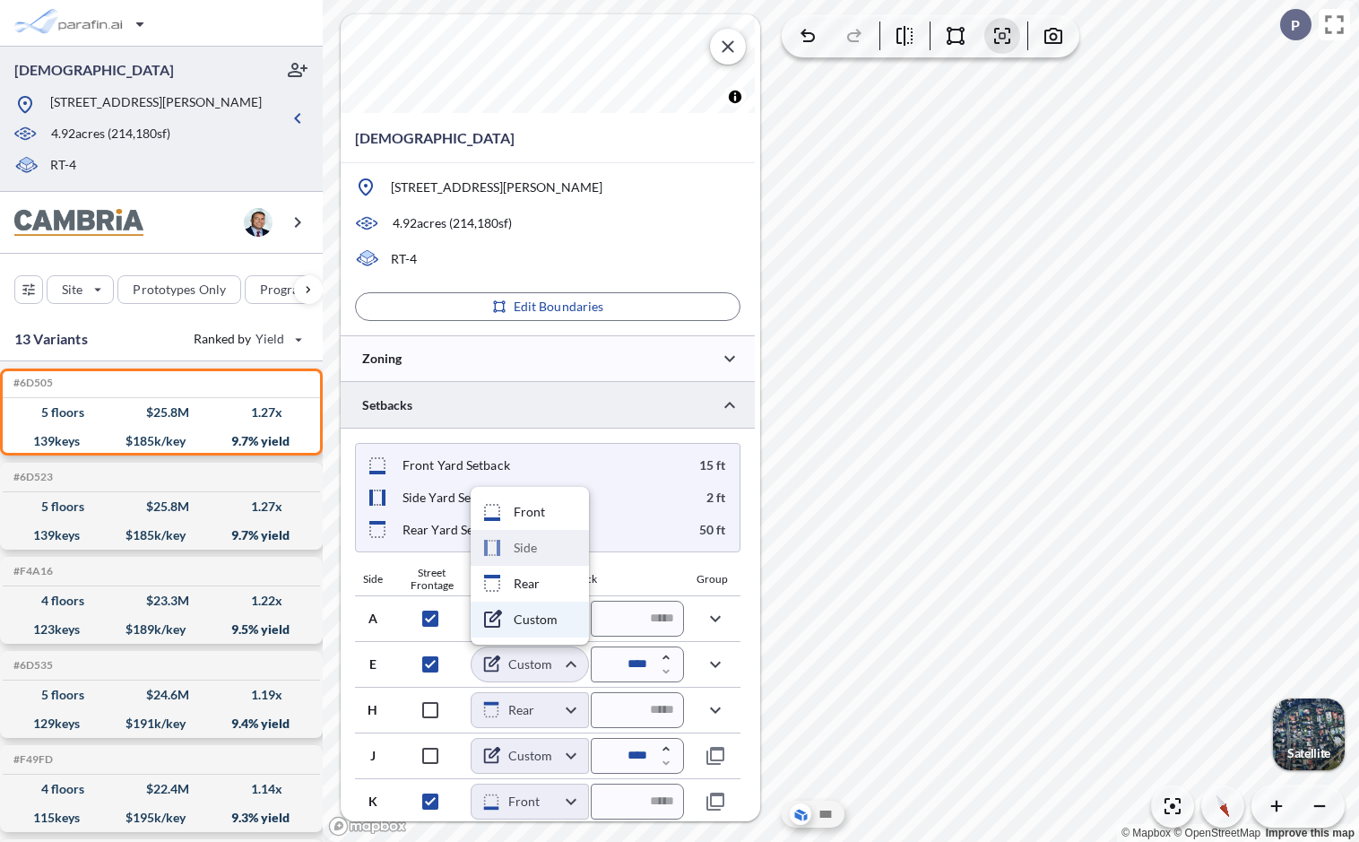
click at [557, 548] on li "Side" at bounding box center [530, 548] width 118 height 36
type input "****"
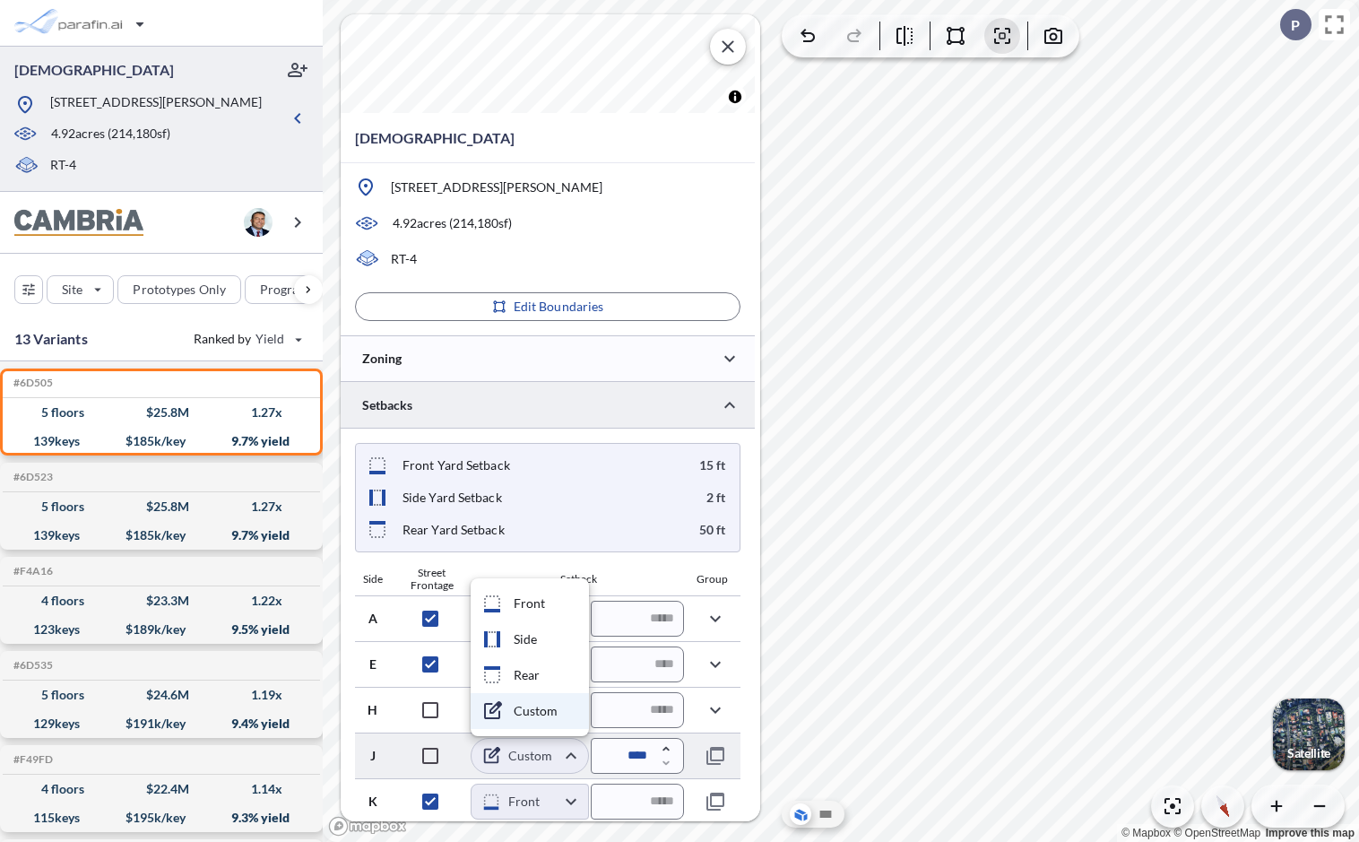
click at [573, 663] on body "dsgfds 4788 N Elston Ave, Chicago, IL 60630 4.92 acres ( 214,180 sf) RT-4 Site …" at bounding box center [679, 421] width 1359 height 842
click at [547, 630] on li "Side" at bounding box center [530, 639] width 118 height 36
type input "****"
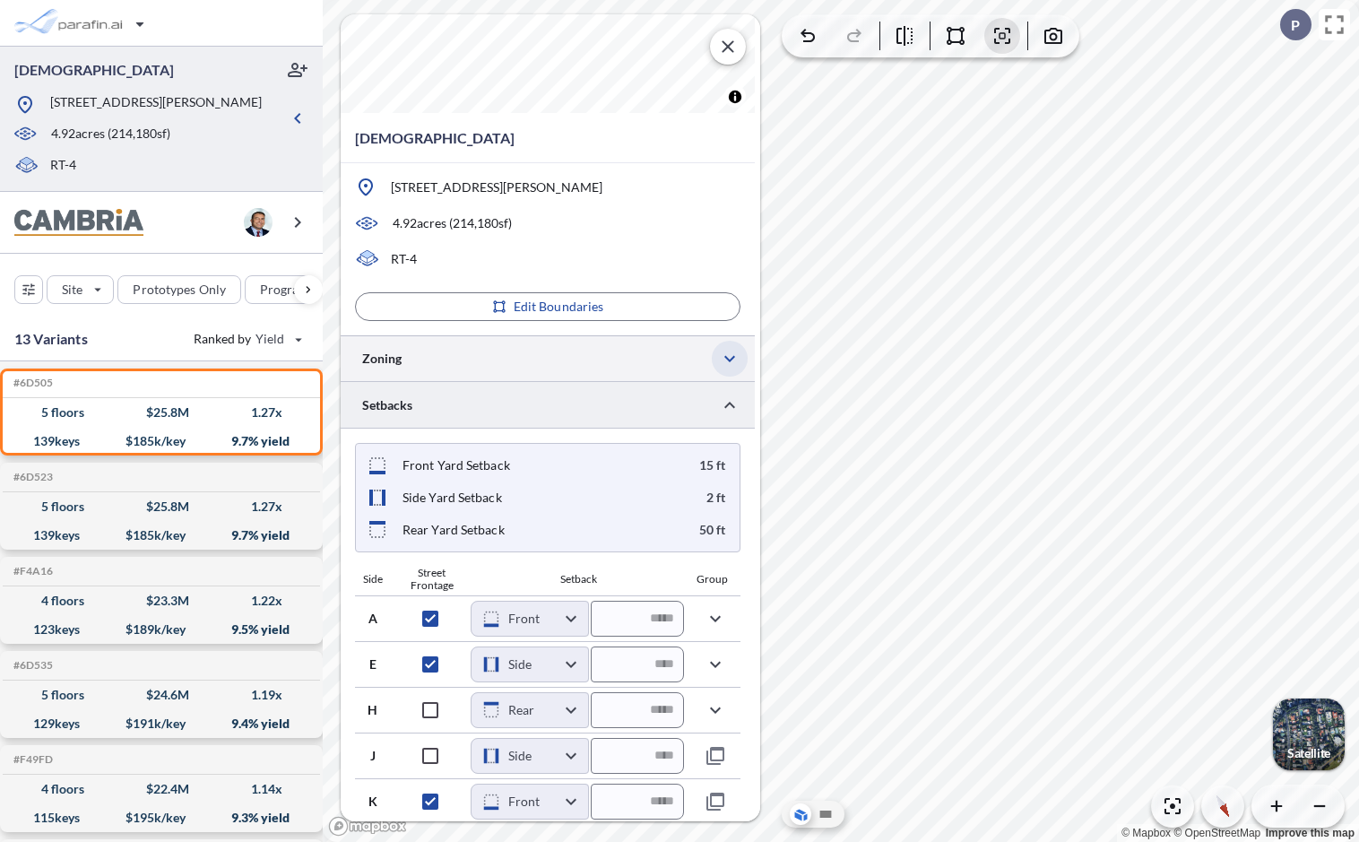
click at [744, 366] on button "button" at bounding box center [730, 359] width 36 height 36
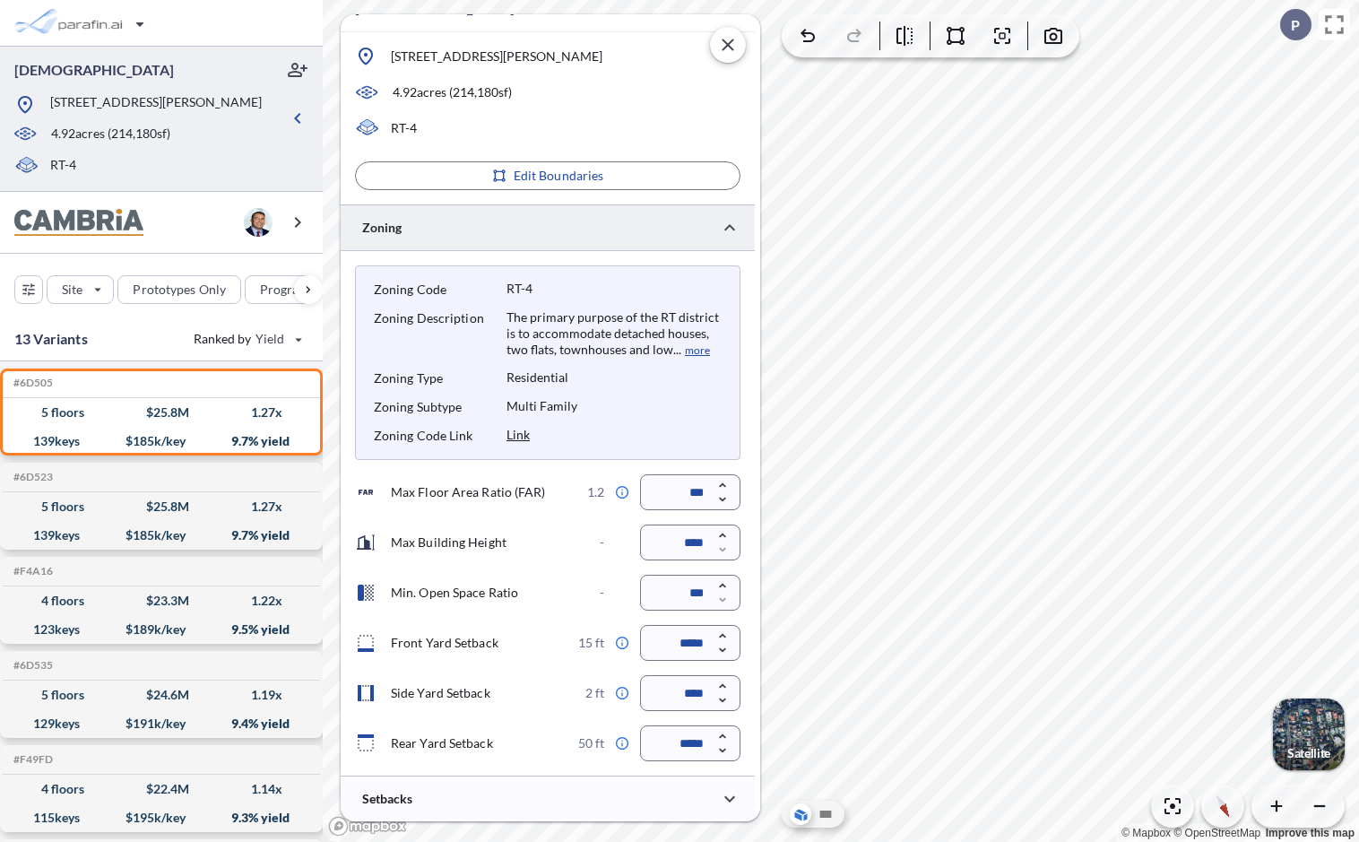
scroll to position [297, 0]
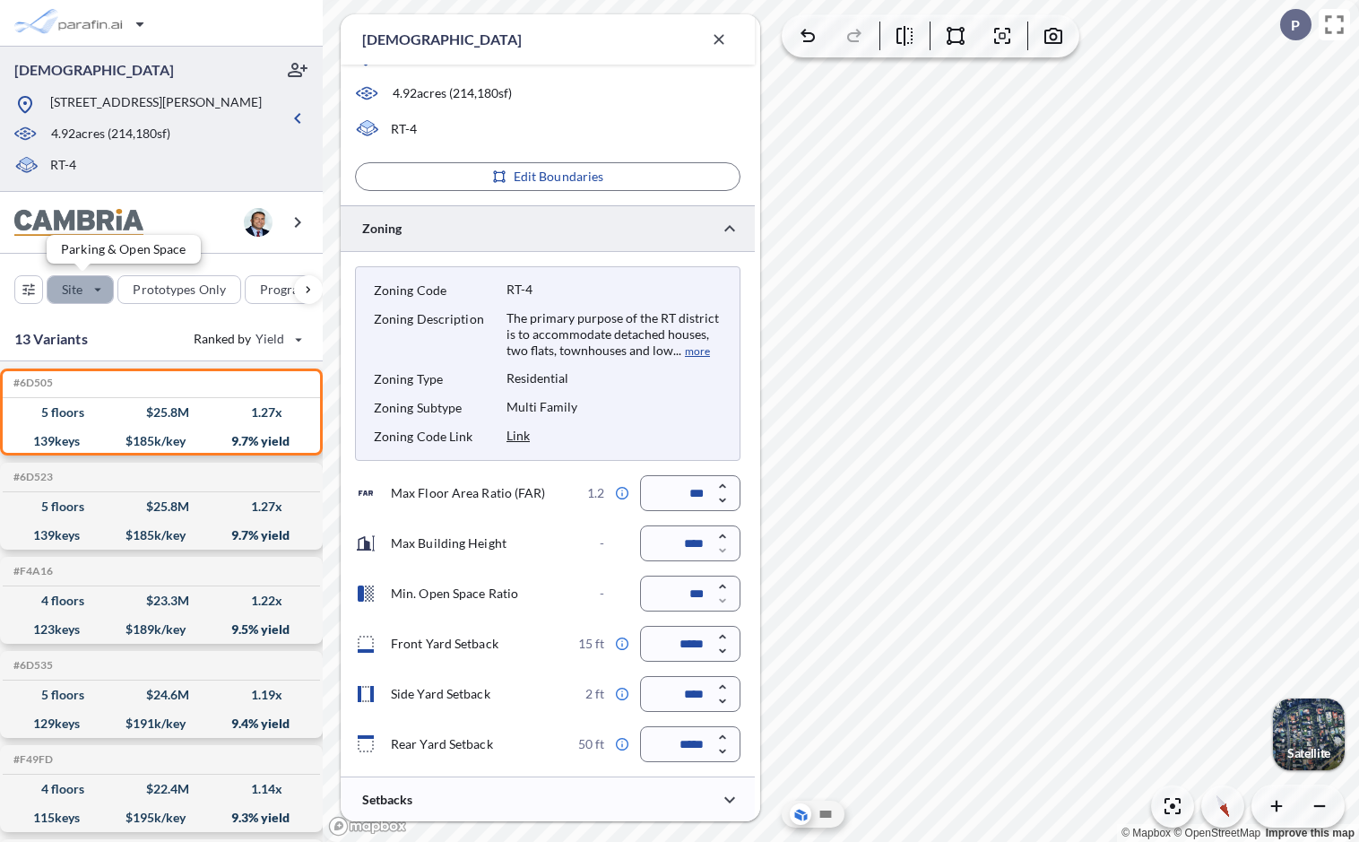
click at [104, 289] on div "button" at bounding box center [80, 289] width 65 height 27
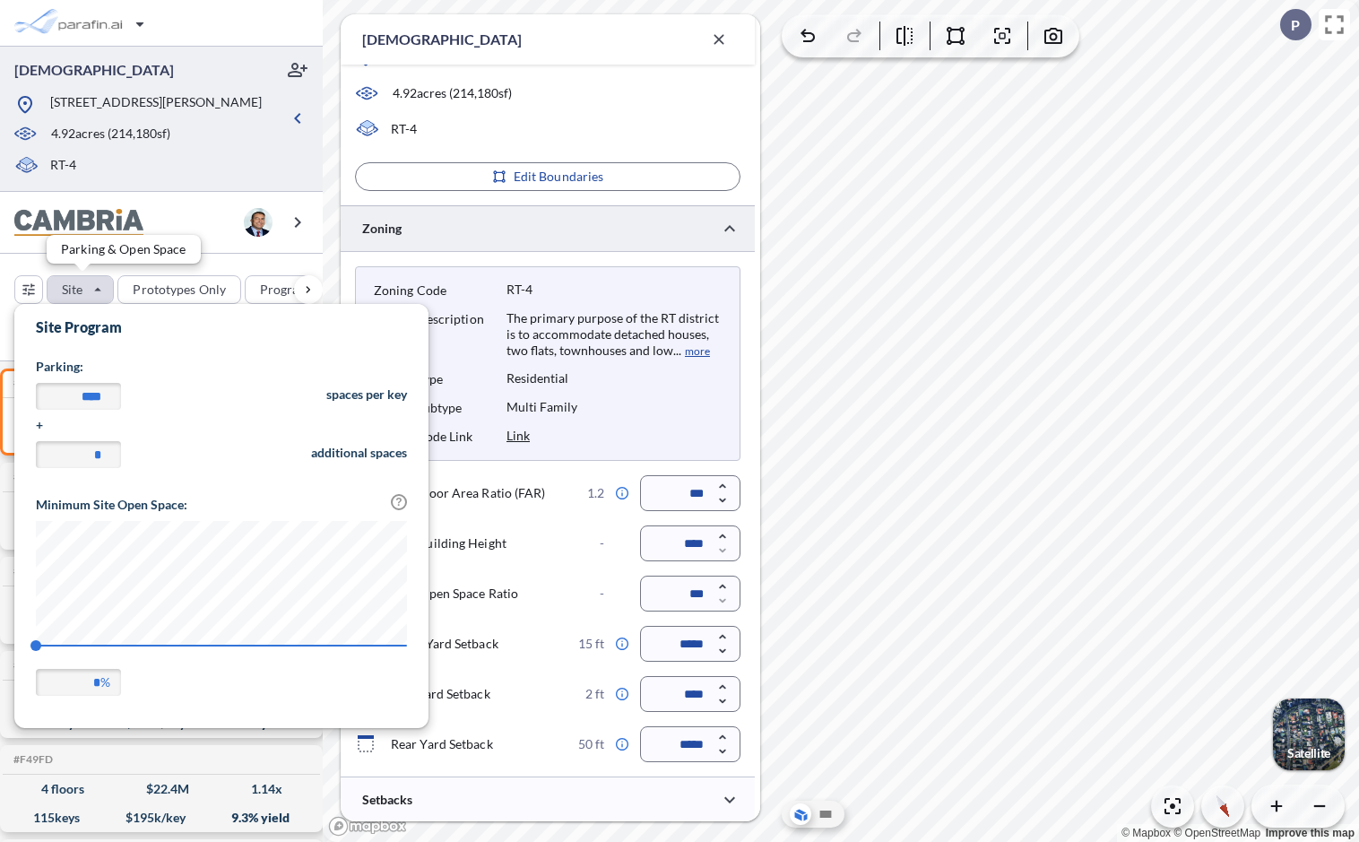
scroll to position [418, 414]
click at [104, 289] on div "button" at bounding box center [80, 289] width 65 height 27
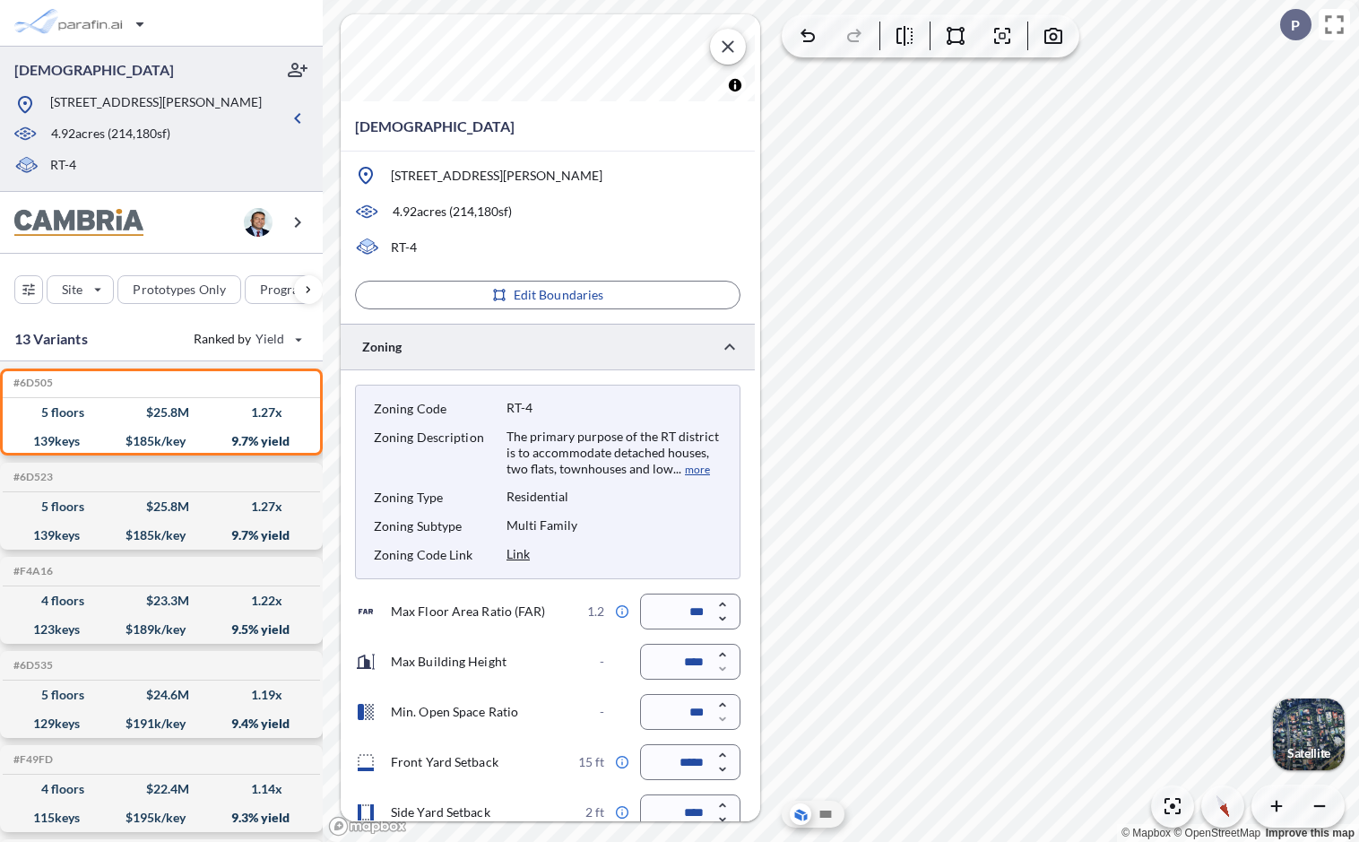
scroll to position [0, 0]
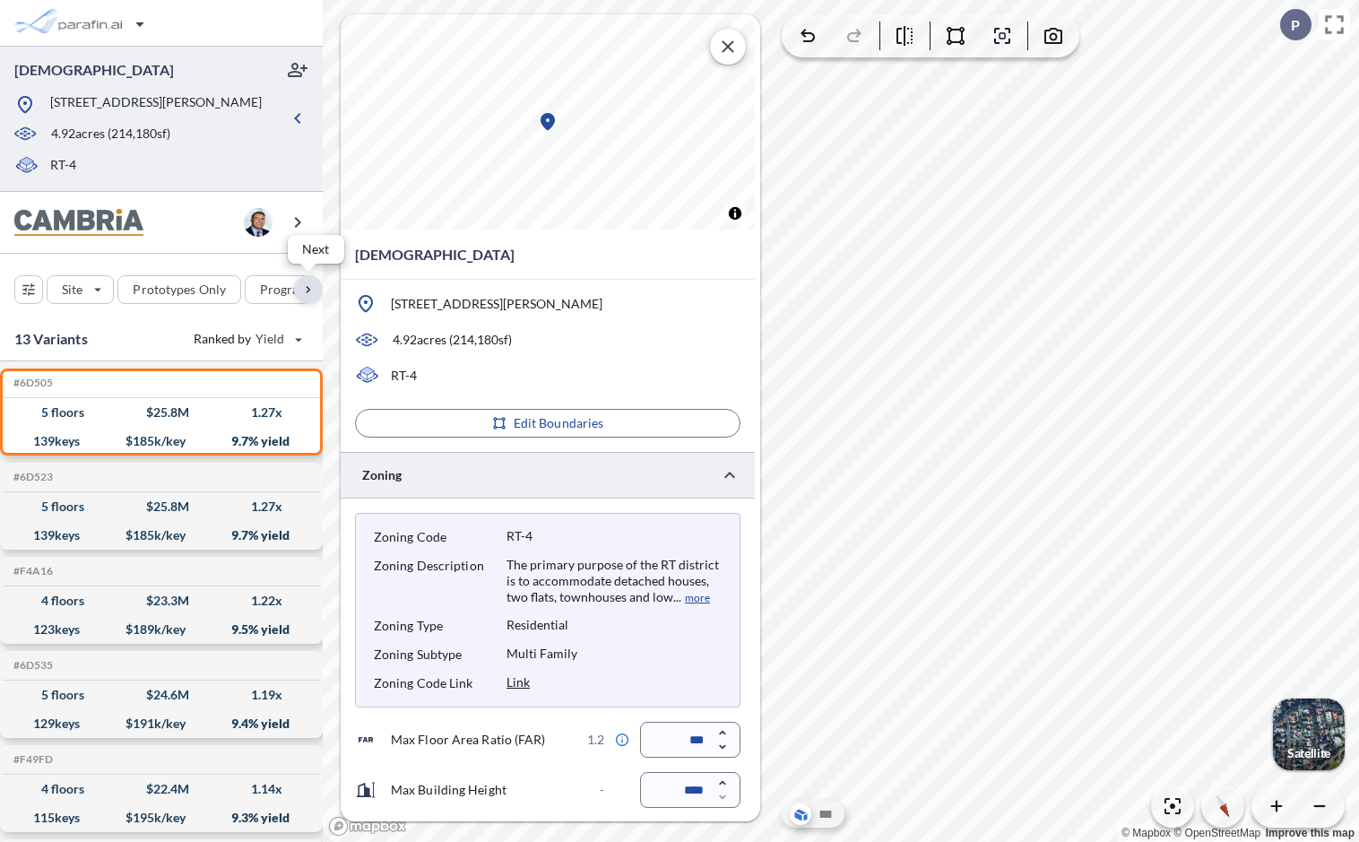
click at [312, 284] on div "button" at bounding box center [308, 289] width 29 height 29
click at [115, 288] on div "button" at bounding box center [92, 289] width 99 height 29
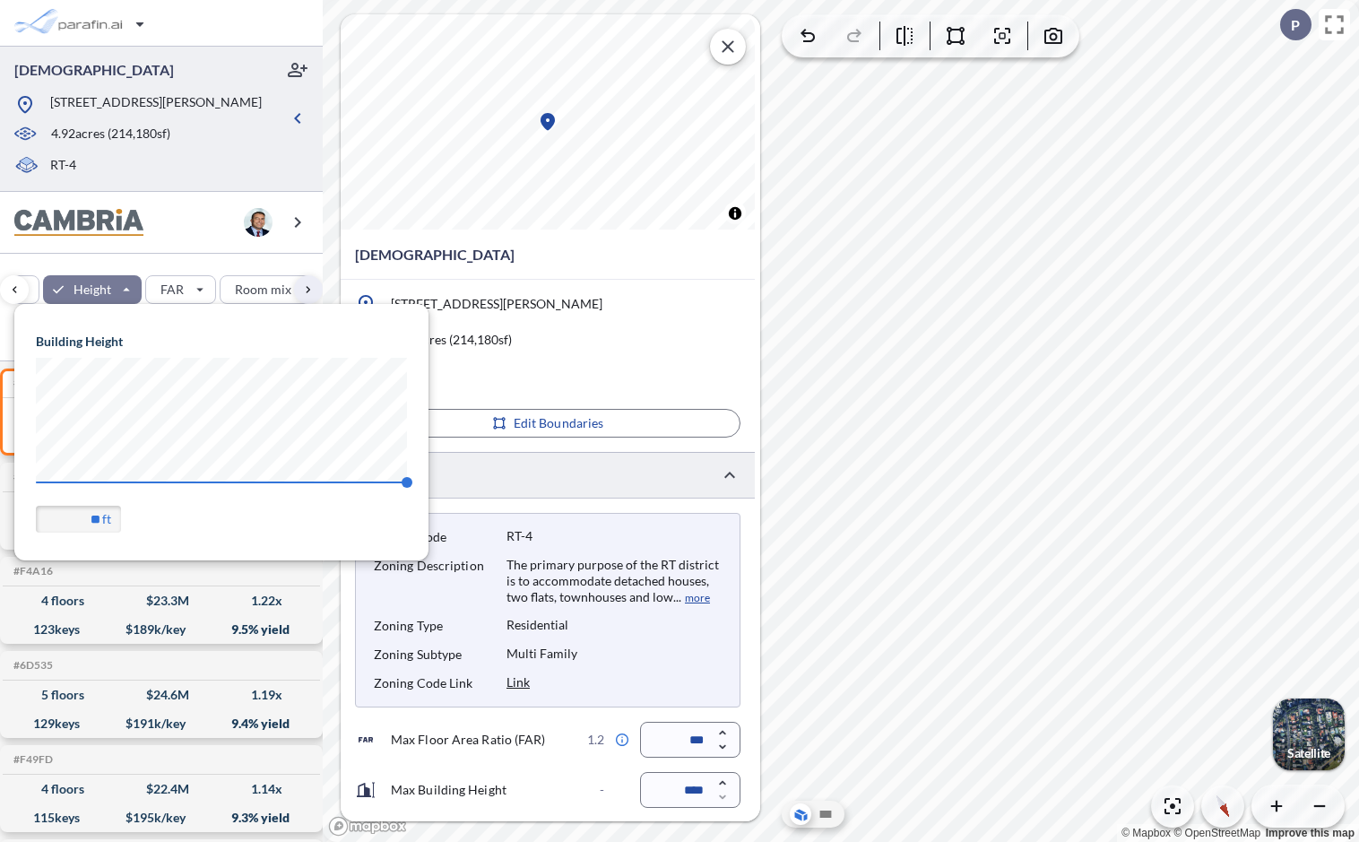
scroll to position [255, 414]
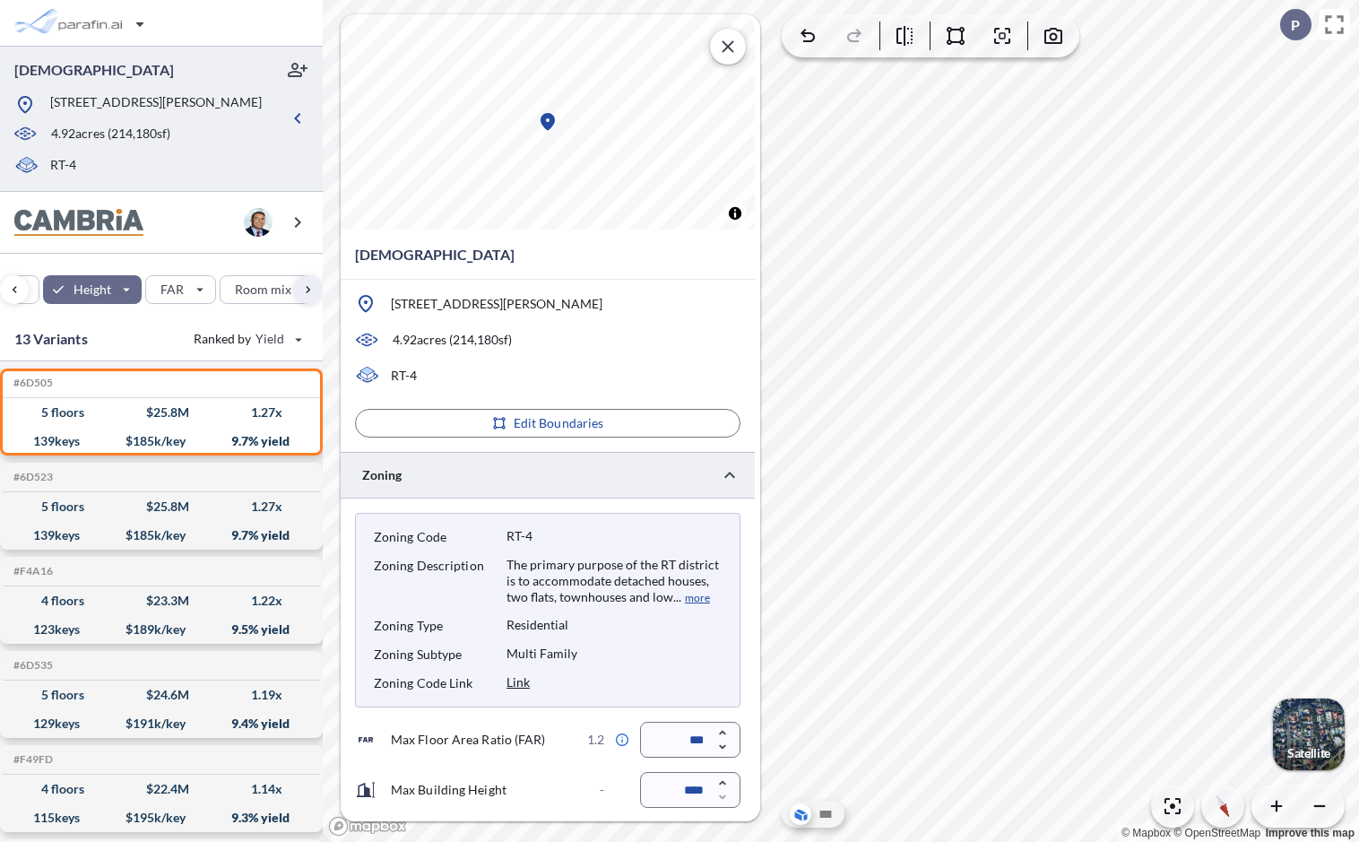
click at [197, 254] on div "Site Prototypes Only Program Keys Floors Height FAR Room mix Budget" at bounding box center [161, 286] width 323 height 64
click at [123, 290] on div "button" at bounding box center [92, 289] width 99 height 29
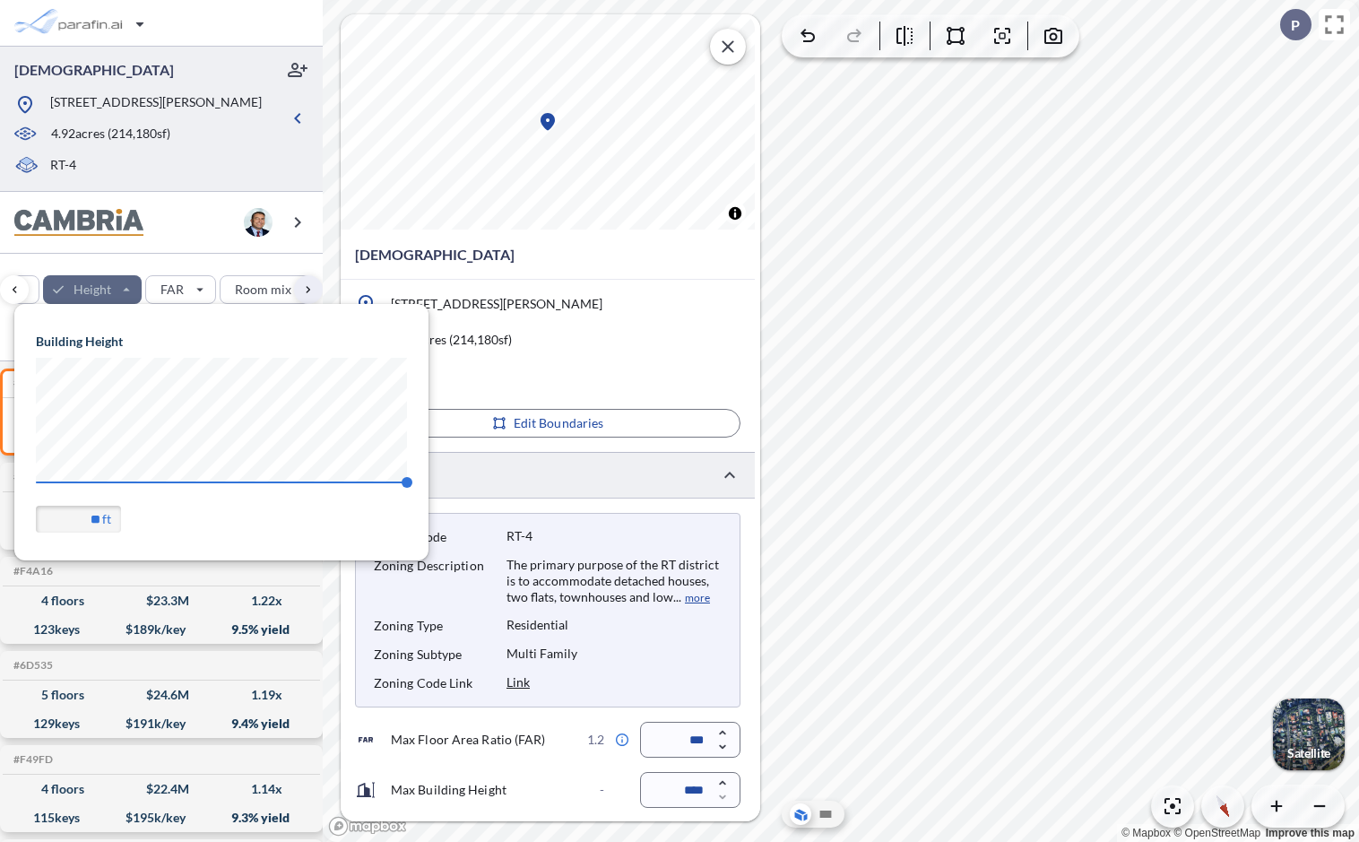
click at [123, 290] on div "button" at bounding box center [92, 289] width 99 height 29
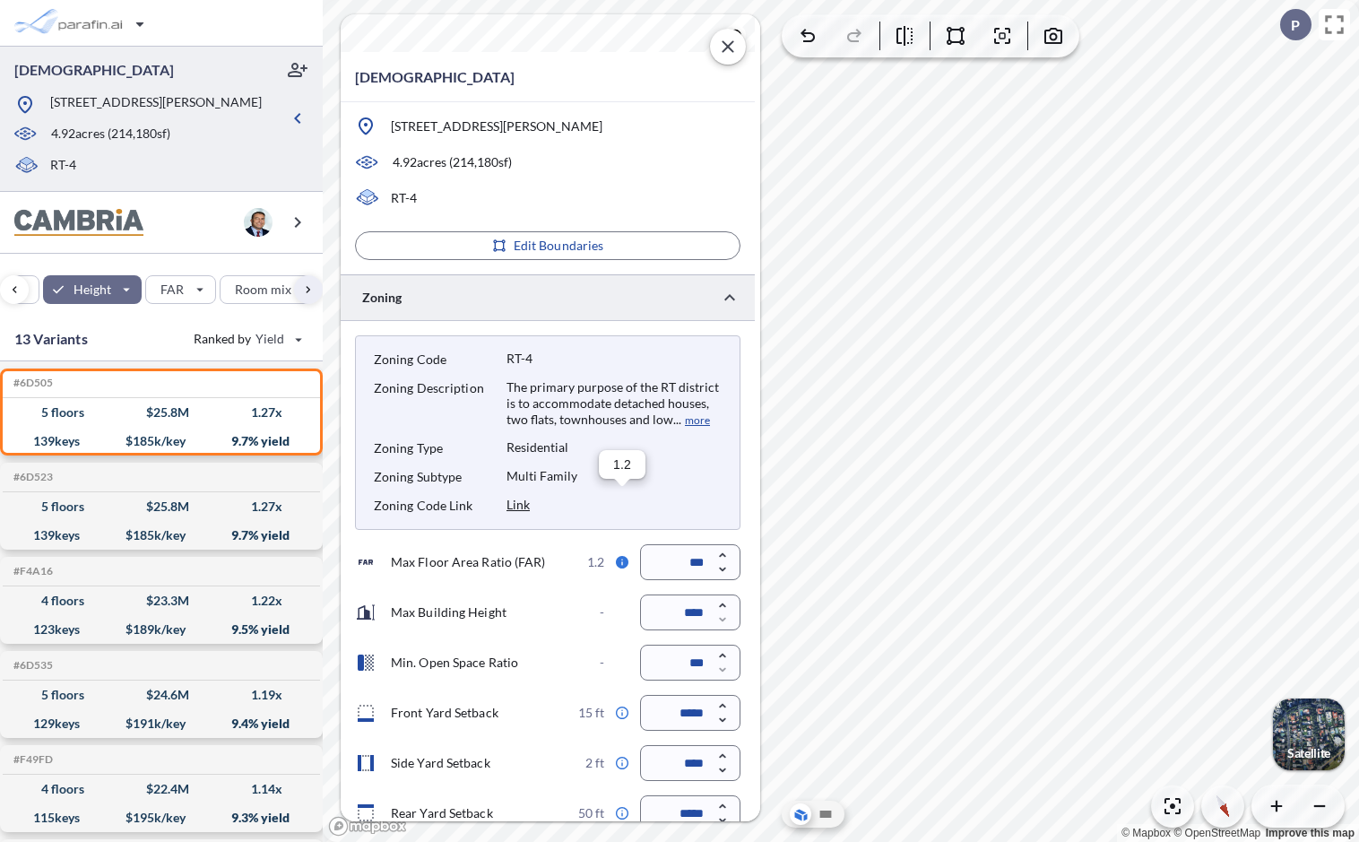
scroll to position [0, 0]
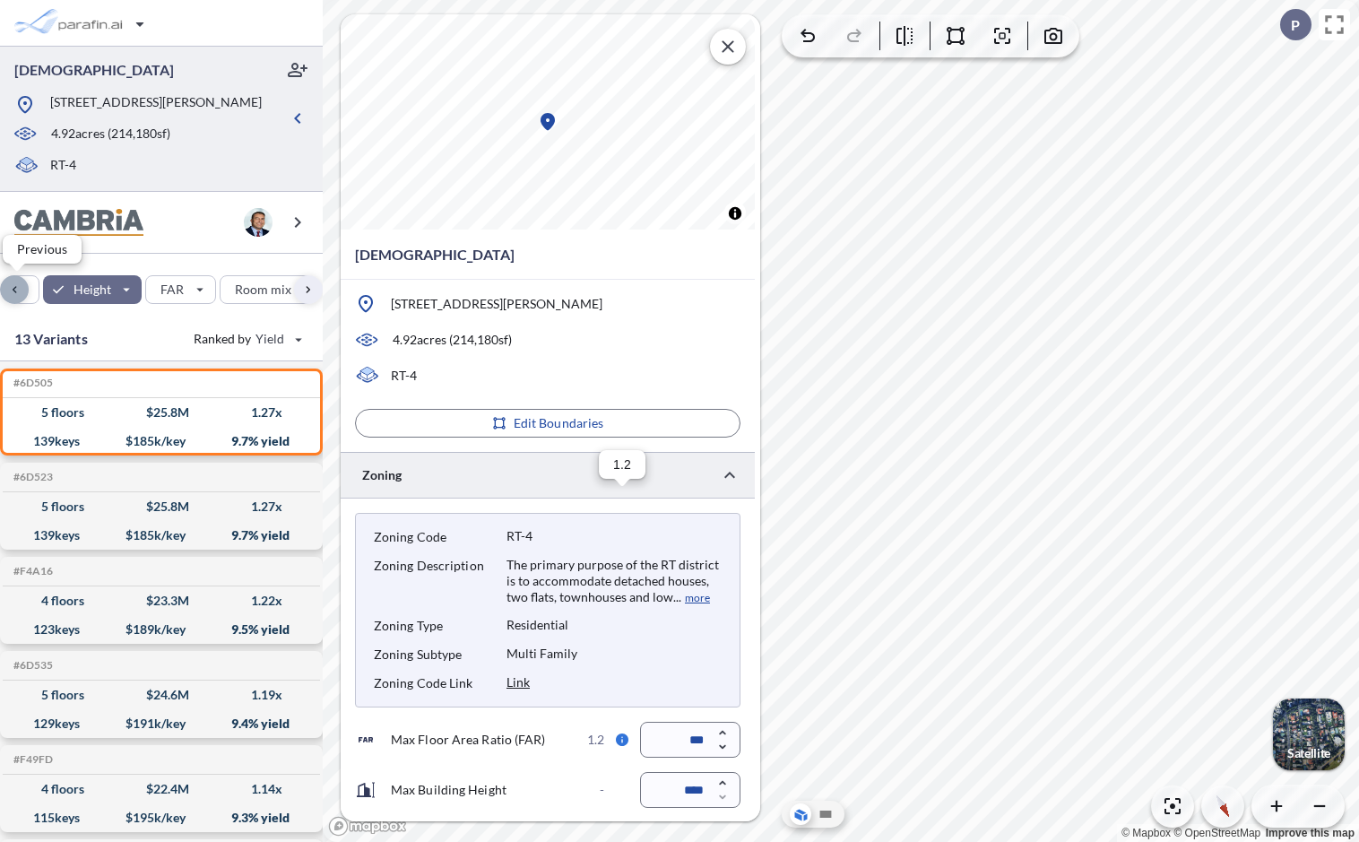
click at [18, 284] on div "button" at bounding box center [14, 289] width 29 height 29
click at [18, 292] on div "button" at bounding box center [14, 289] width 29 height 29
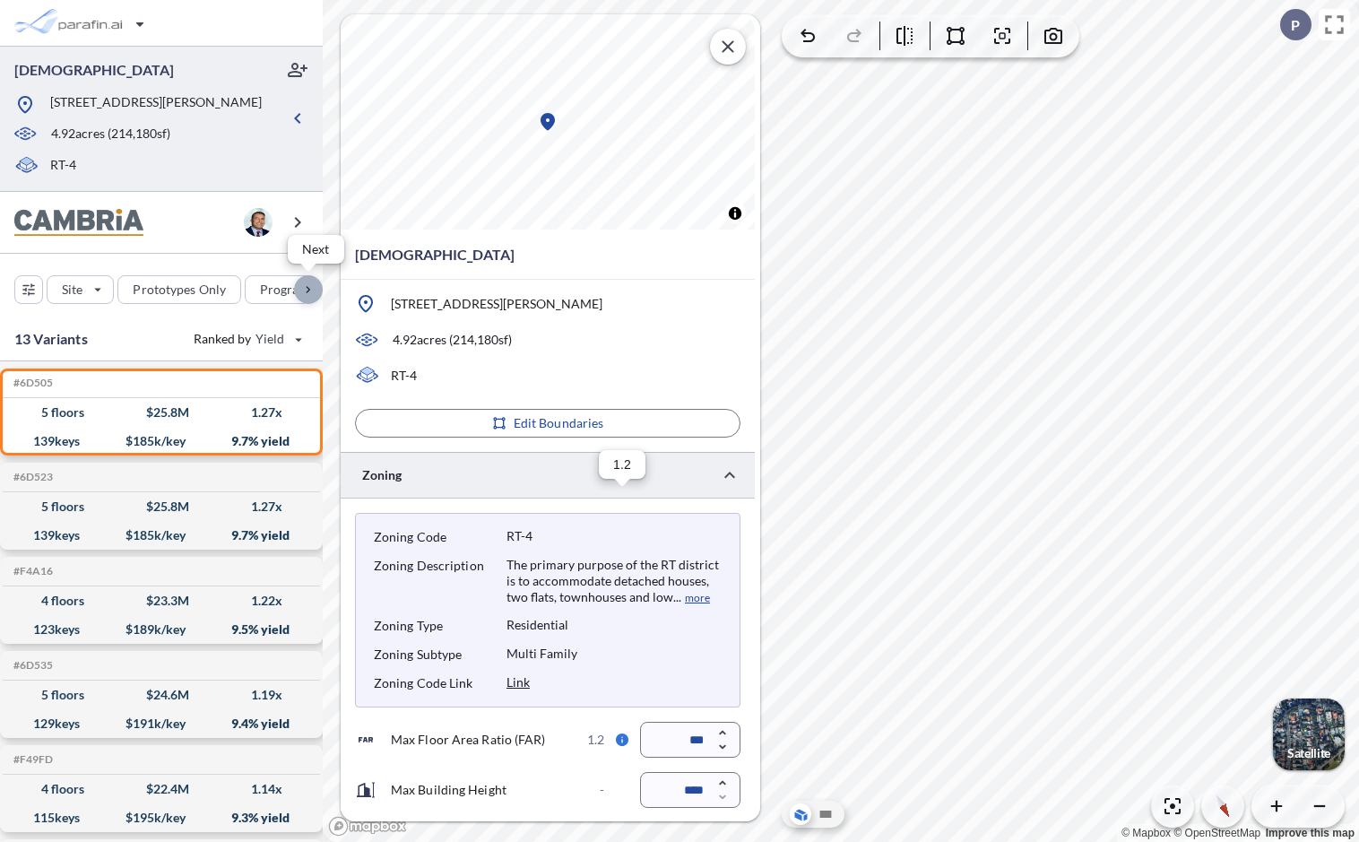
click at [307, 289] on div "button" at bounding box center [308, 289] width 29 height 29
click at [18, 290] on div "button" at bounding box center [14, 289] width 29 height 29
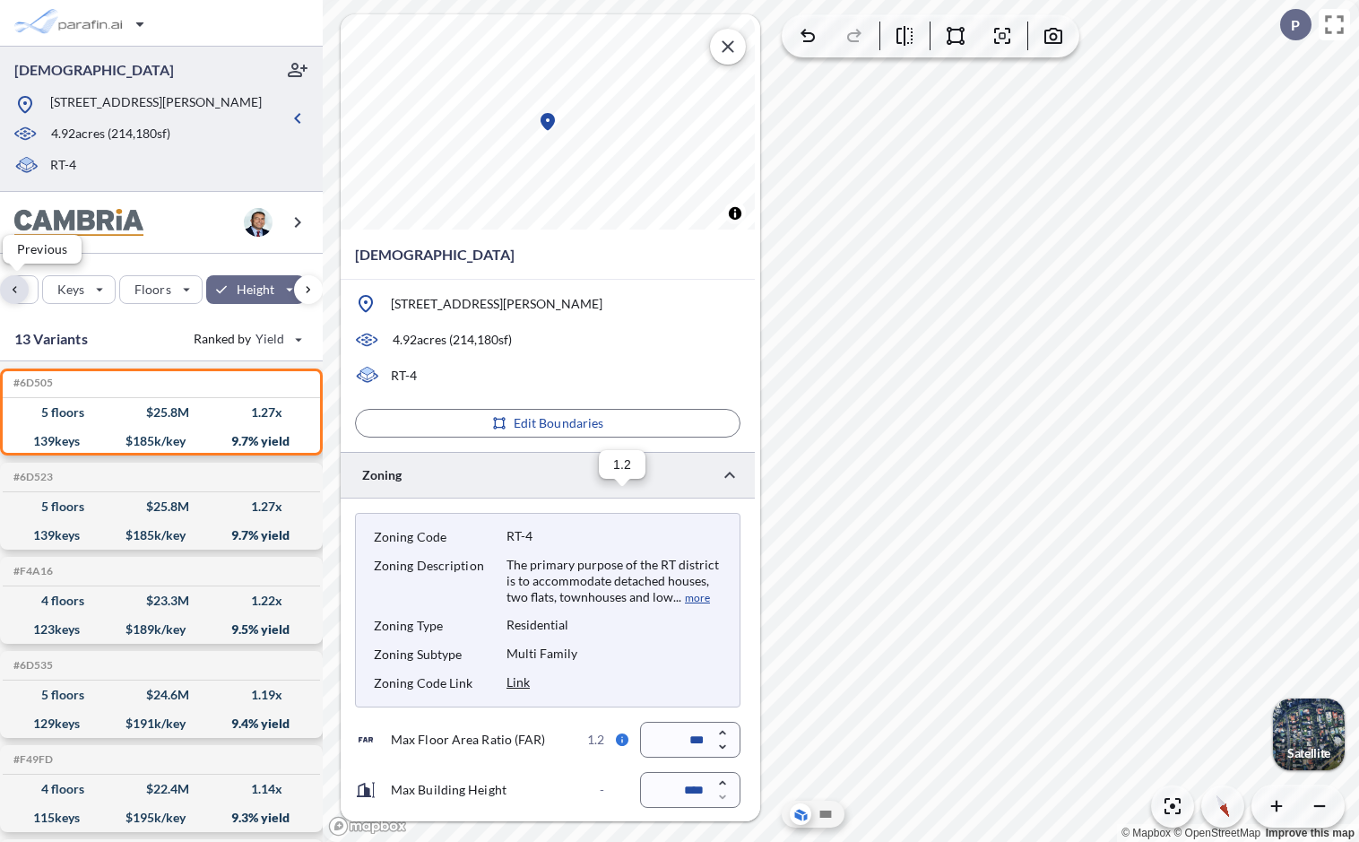
click at [18, 290] on div "button" at bounding box center [14, 289] width 29 height 29
click at [312, 284] on div "button" at bounding box center [308, 289] width 29 height 29
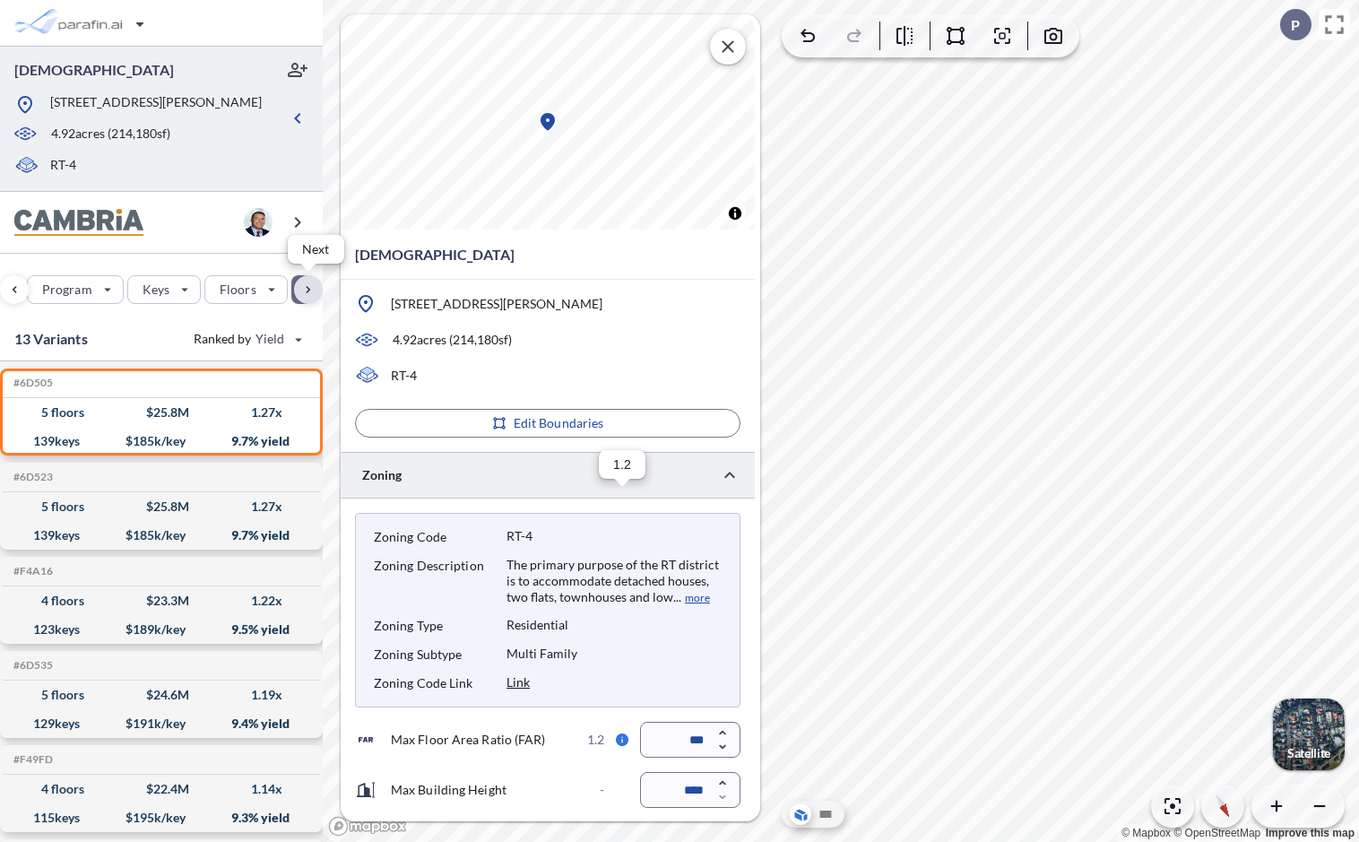
click at [312, 286] on div "button" at bounding box center [308, 289] width 29 height 29
click at [312, 289] on div "button" at bounding box center [308, 289] width 29 height 29
click at [14, 297] on div "button" at bounding box center [14, 289] width 29 height 29
click at [15, 290] on div "button" at bounding box center [14, 289] width 29 height 29
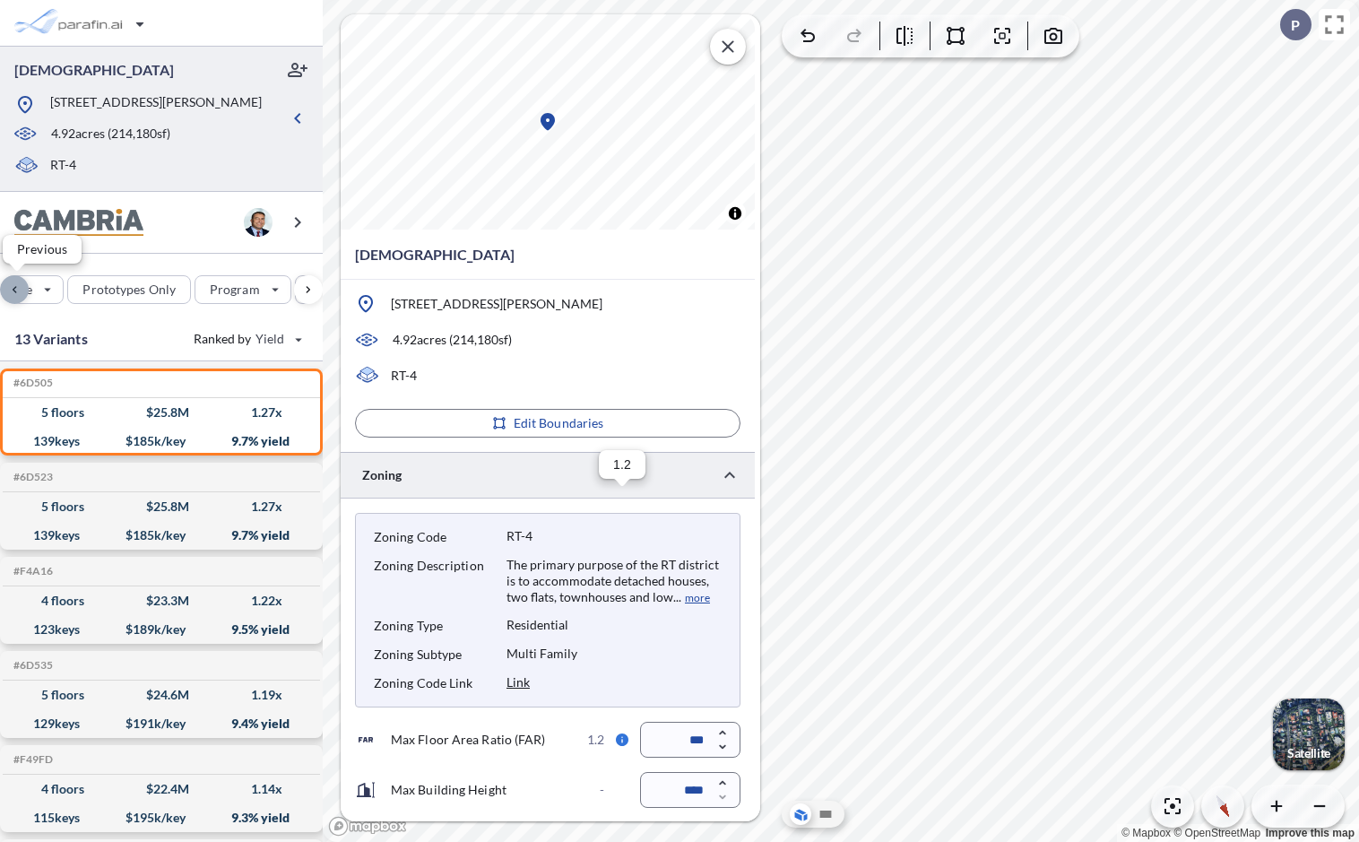
click at [15, 290] on div "button" at bounding box center [14, 289] width 29 height 29
click at [303, 287] on div "button" at bounding box center [308, 289] width 29 height 29
click at [23, 291] on div "button" at bounding box center [14, 289] width 29 height 29
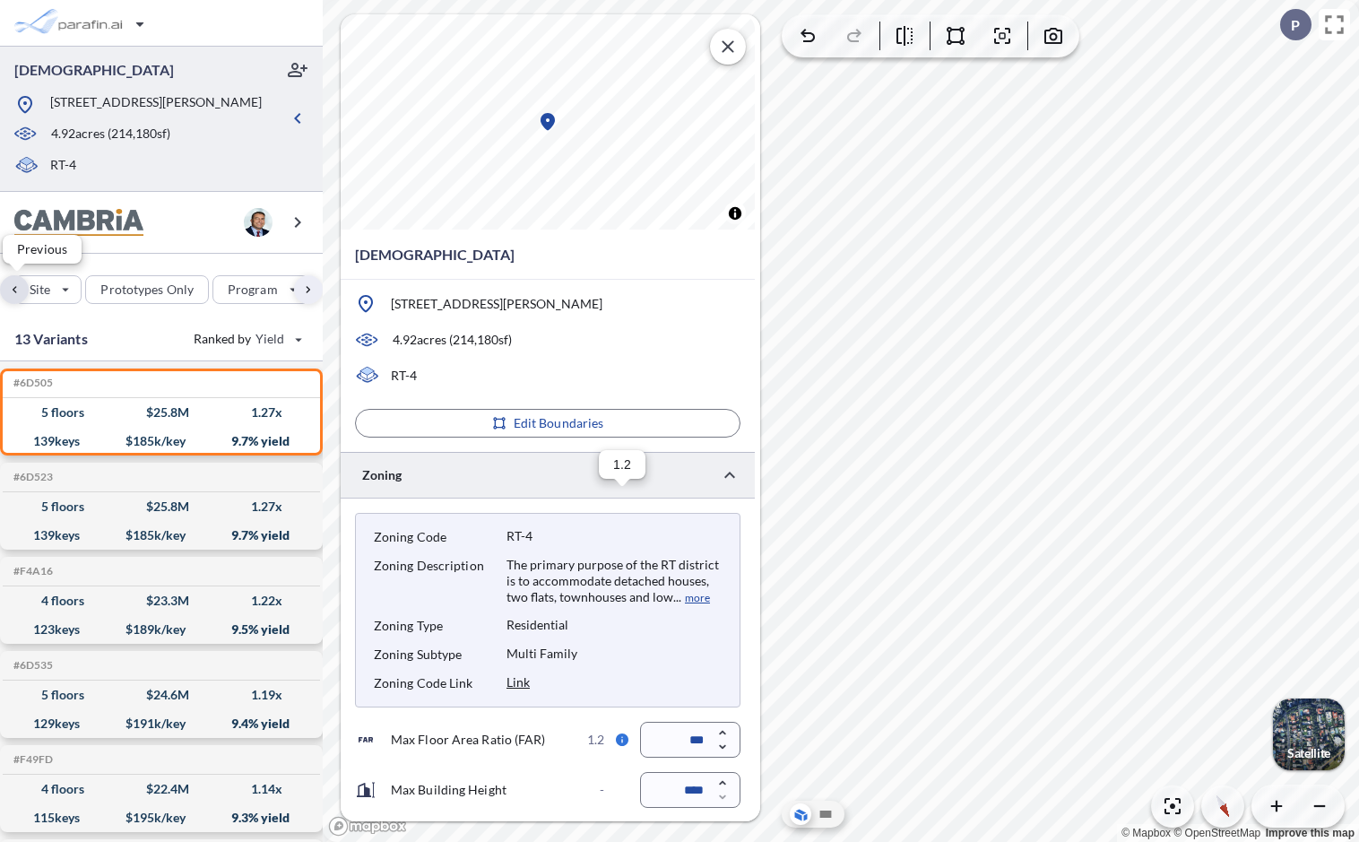
scroll to position [0, 0]
click at [23, 289] on icon "button" at bounding box center [28, 289] width 13 height 13
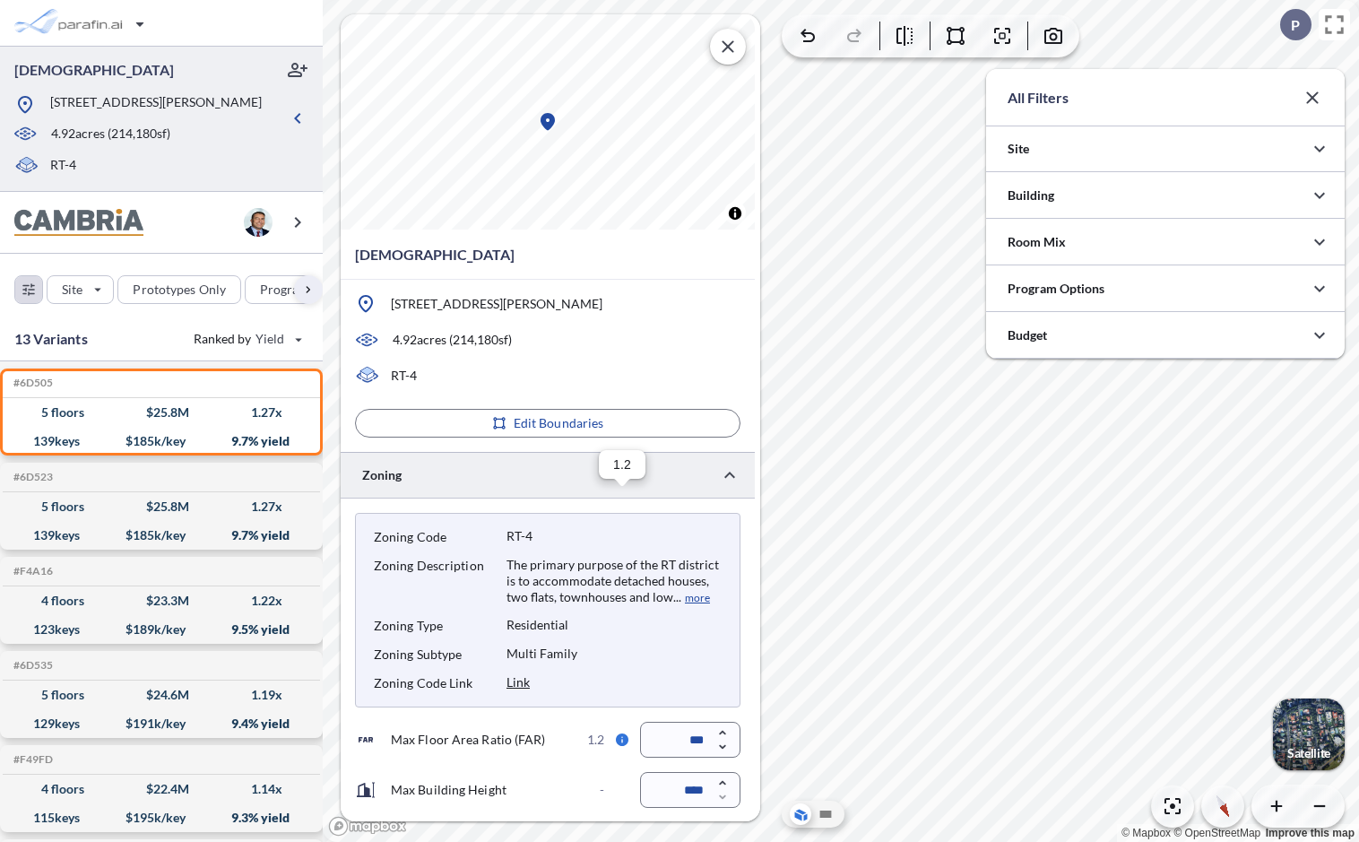
scroll to position [896309, 895950]
click at [23, 289] on div "button" at bounding box center [28, 289] width 27 height 27
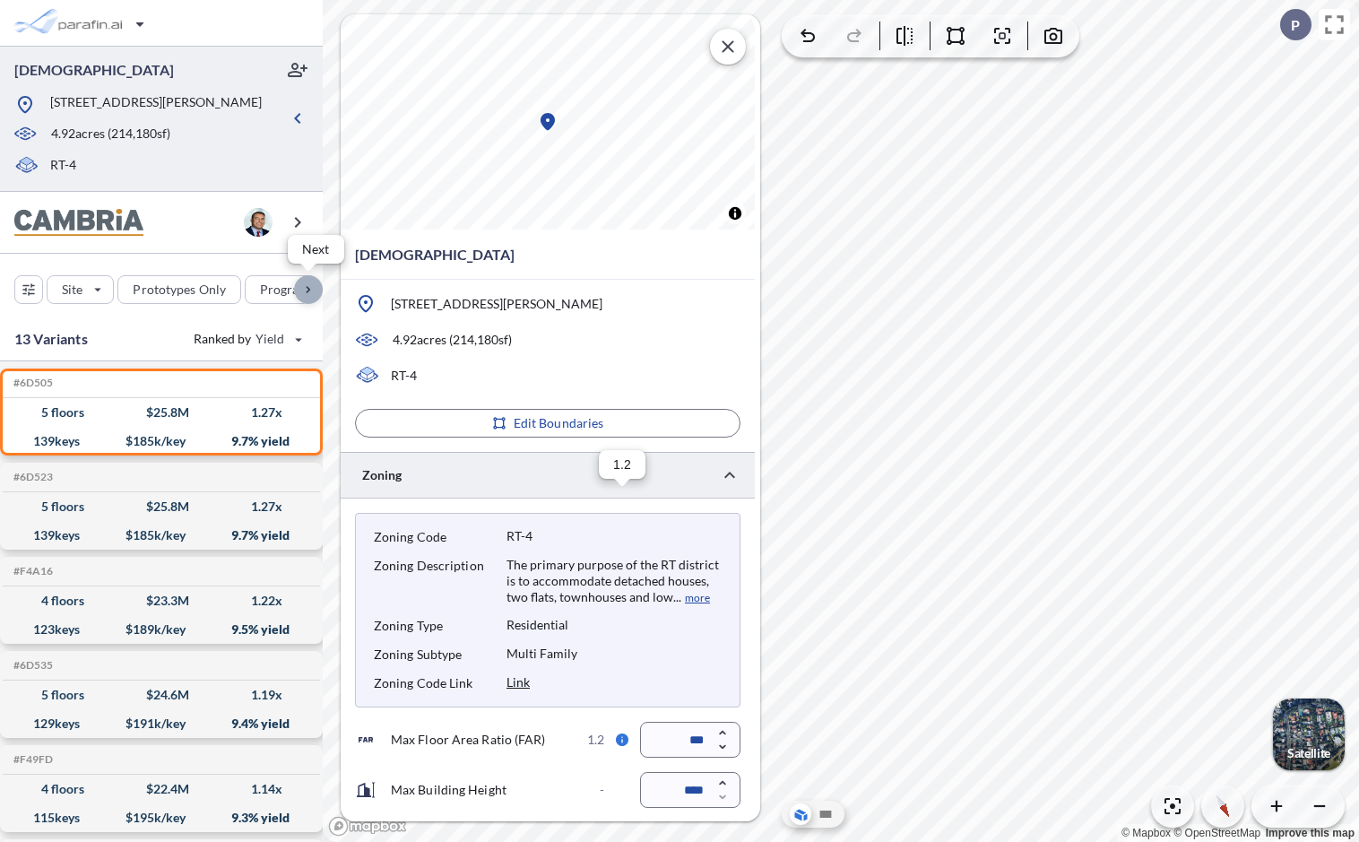
click at [312, 288] on div "button" at bounding box center [308, 289] width 29 height 29
drag, startPoint x: 250, startPoint y: 292, endPoint x: 203, endPoint y: 294, distance: 47.5
drag, startPoint x: 271, startPoint y: 295, endPoint x: 455, endPoint y: 302, distance: 184.8
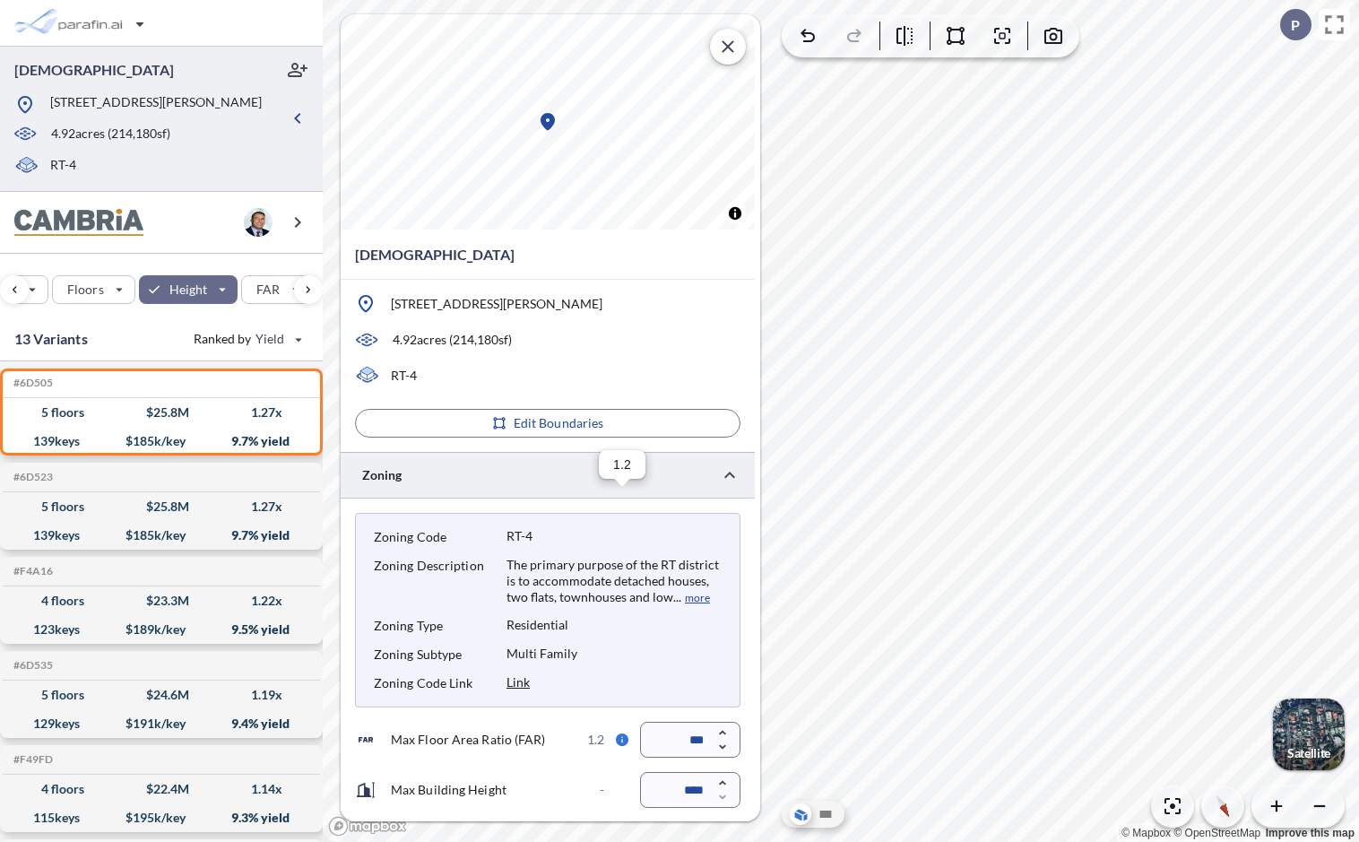
drag, startPoint x: 213, startPoint y: 290, endPoint x: 508, endPoint y: 318, distance: 296.3
drag, startPoint x: 136, startPoint y: 299, endPoint x: 432, endPoint y: 315, distance: 296.2
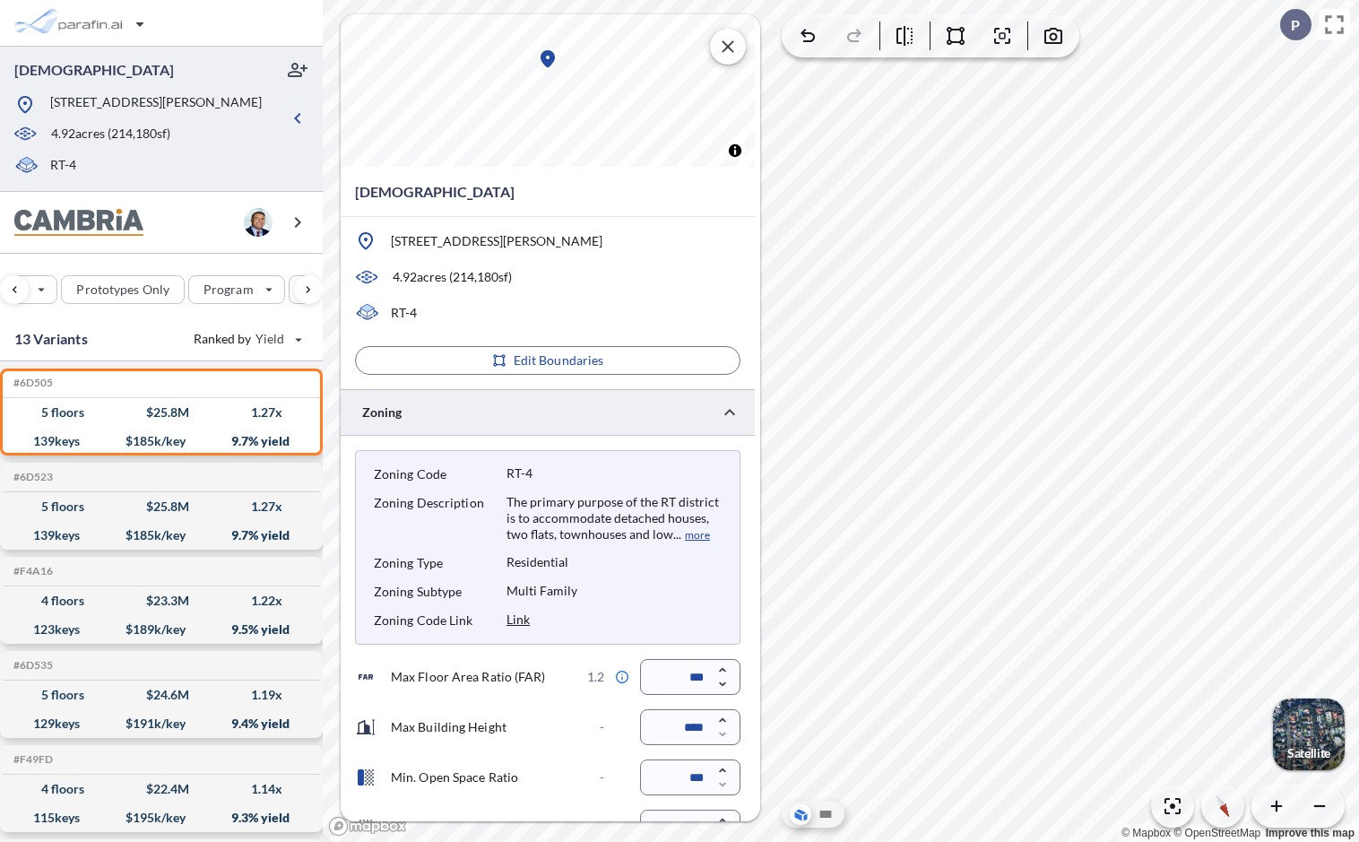
scroll to position [0, 0]
